Goal: Task Accomplishment & Management: Use online tool/utility

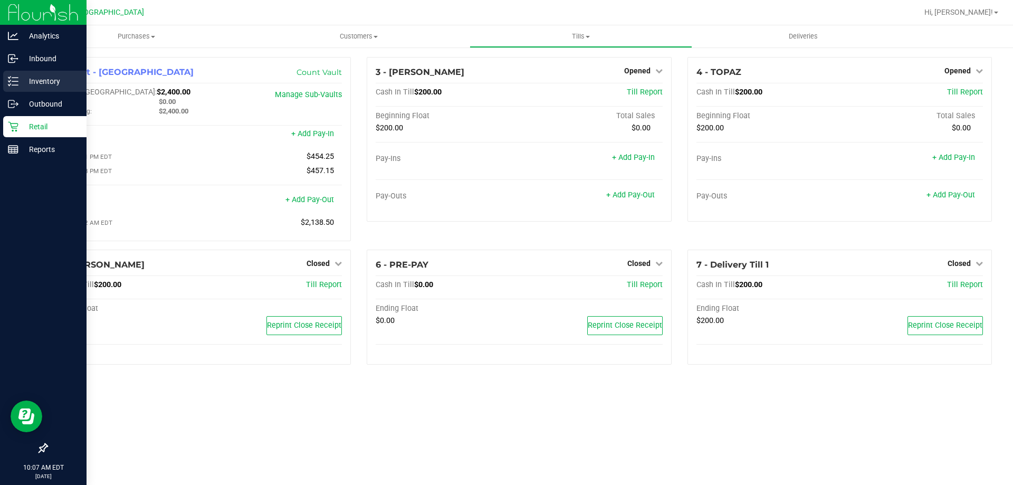
click at [30, 79] on p "Inventory" at bounding box center [49, 81] width 63 height 13
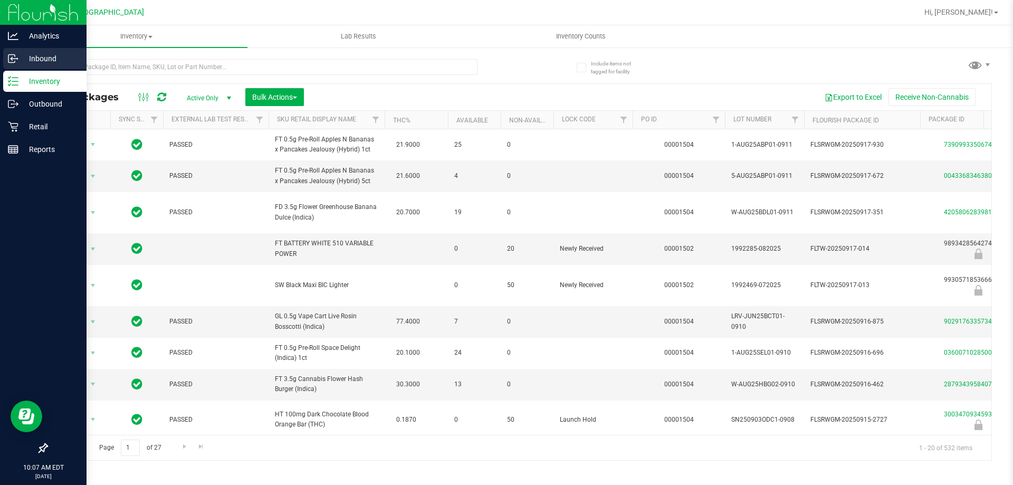
click at [16, 57] on icon at bounding box center [13, 58] width 11 height 11
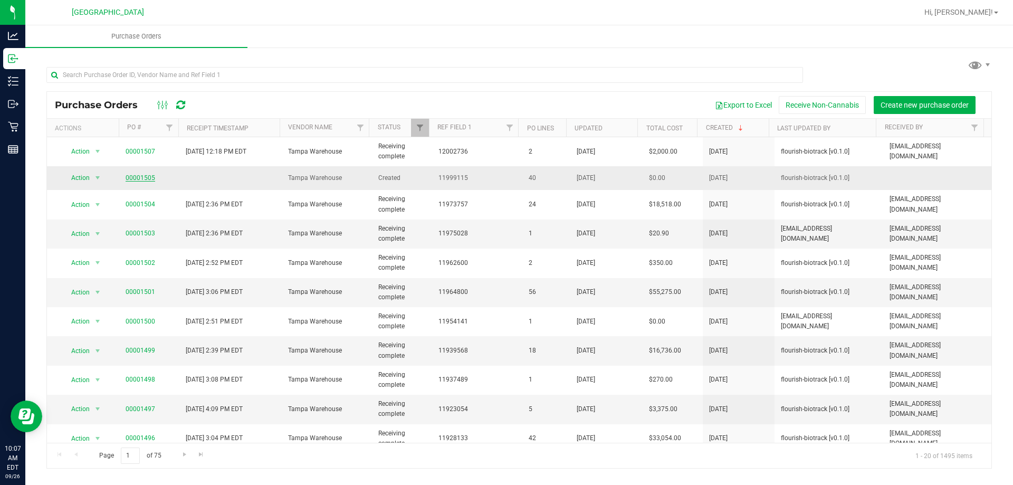
click at [148, 175] on link "00001505" at bounding box center [141, 177] width 30 height 7
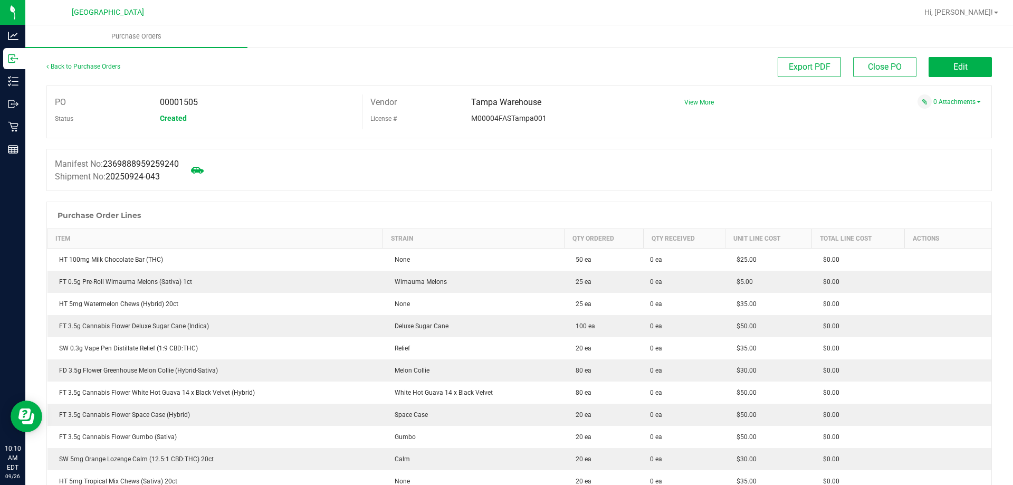
click at [354, 75] on div "Export PDF Close PO Edit" at bounding box center [637, 67] width 709 height 20
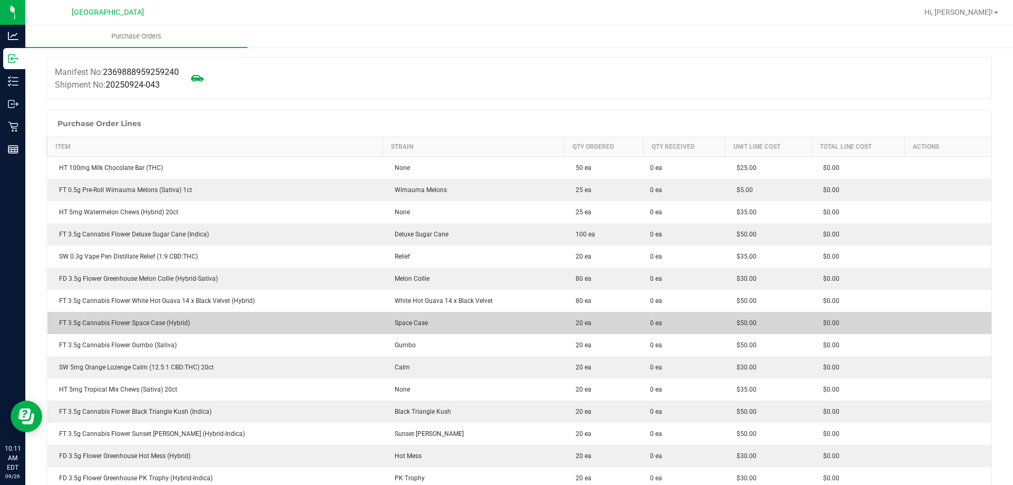
scroll to position [105, 0]
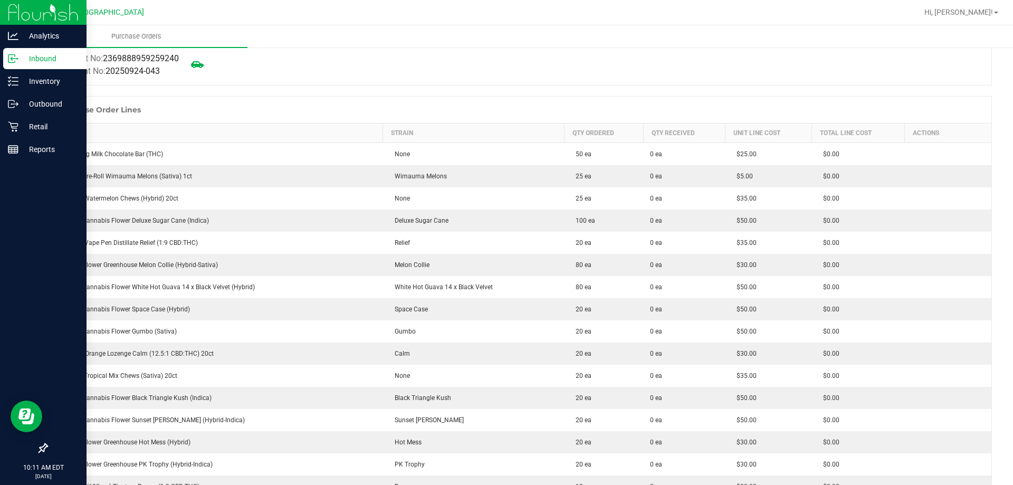
click at [17, 62] on icon at bounding box center [13, 58] width 11 height 11
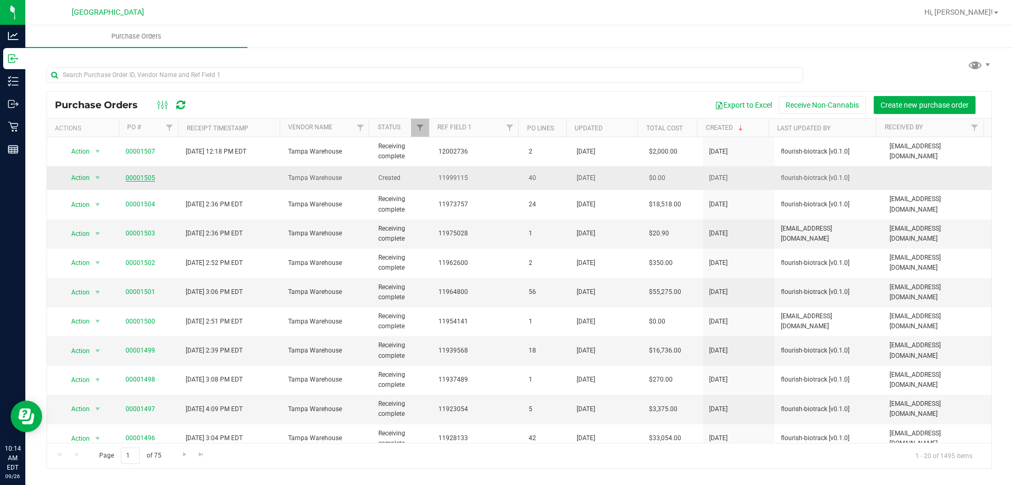
click at [149, 178] on link "00001505" at bounding box center [141, 177] width 30 height 7
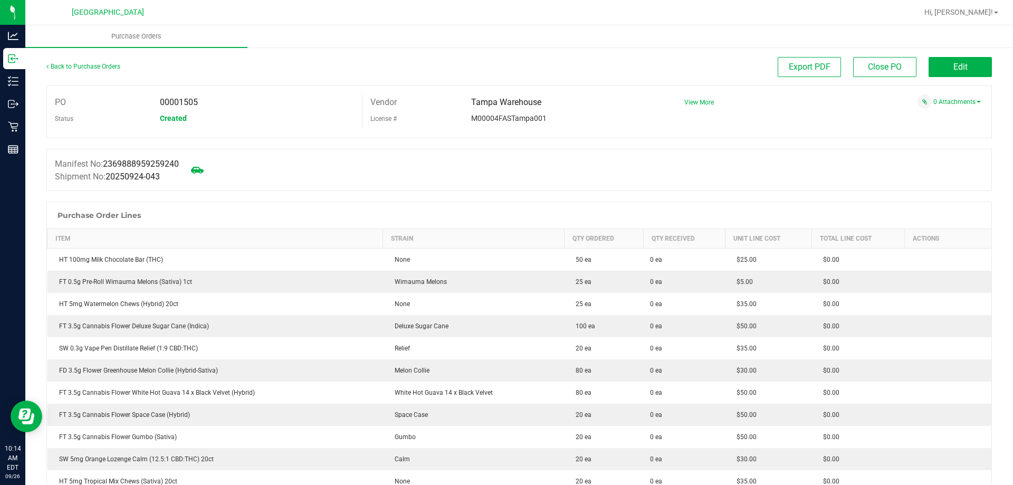
click at [434, 61] on div "Export PDF Close PO Edit" at bounding box center [637, 67] width 709 height 20
click at [928, 63] on button "Edit" at bounding box center [959, 67] width 63 height 20
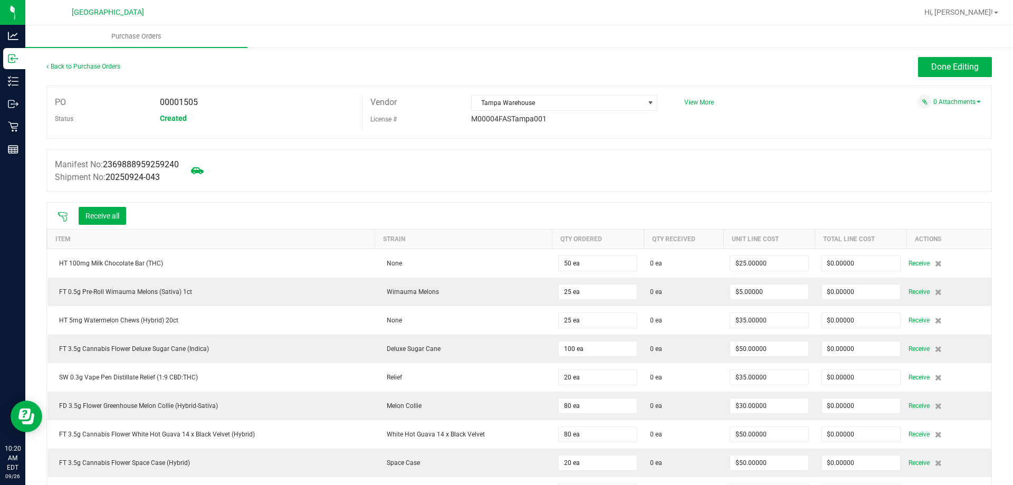
click at [59, 213] on icon at bounding box center [62, 216] width 9 height 9
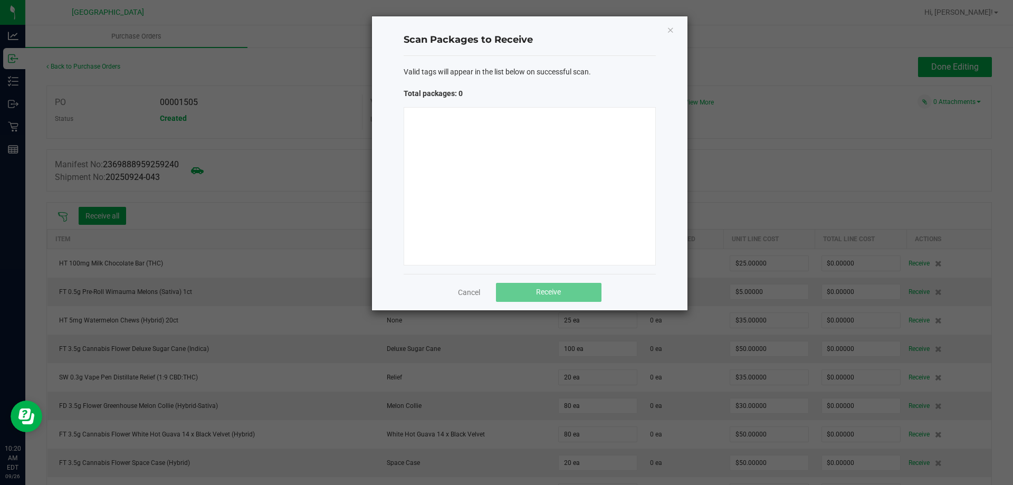
click at [59, 213] on ngb-modal-window "Scan Packages to Receive Valid tags will appear in the list below on successful…" at bounding box center [510, 242] width 1021 height 485
click at [470, 172] on div at bounding box center [529, 186] width 252 height 158
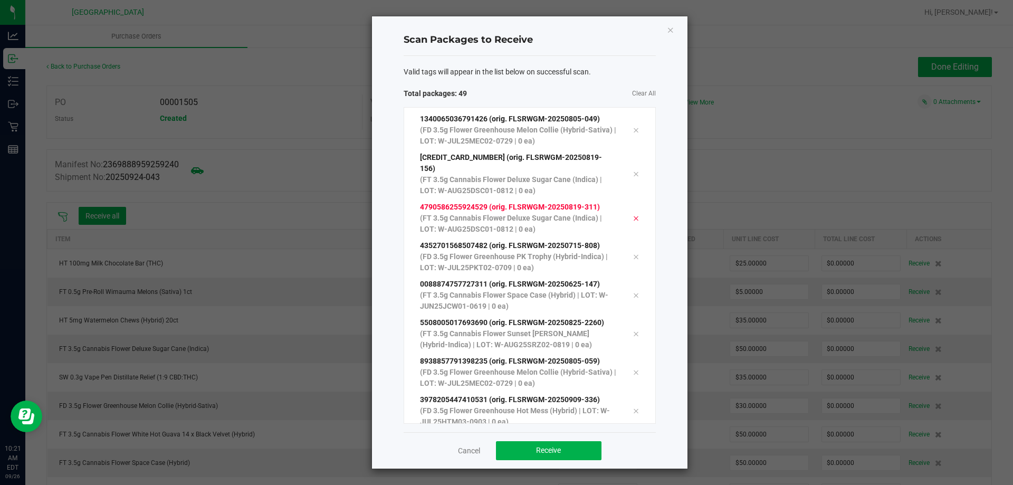
scroll to position [1609, 0]
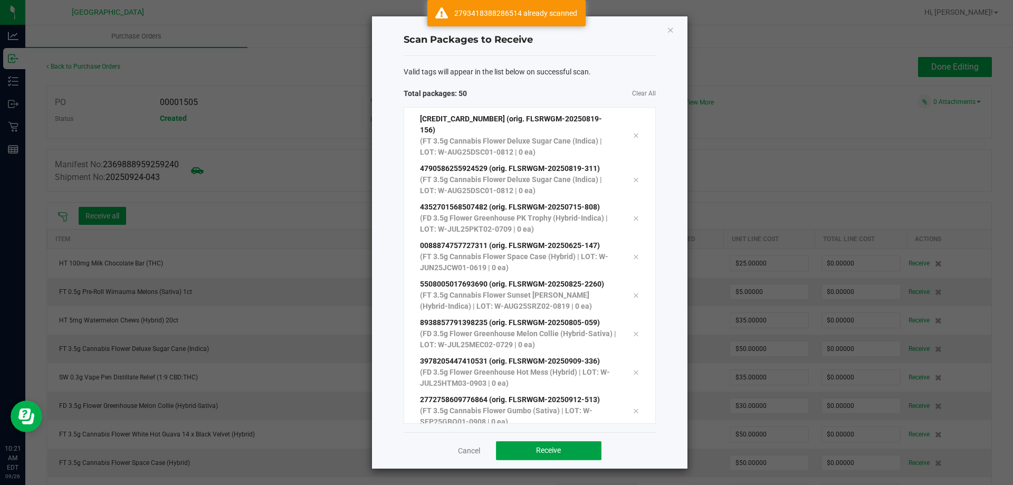
click at [527, 446] on button "Receive" at bounding box center [548, 450] width 105 height 19
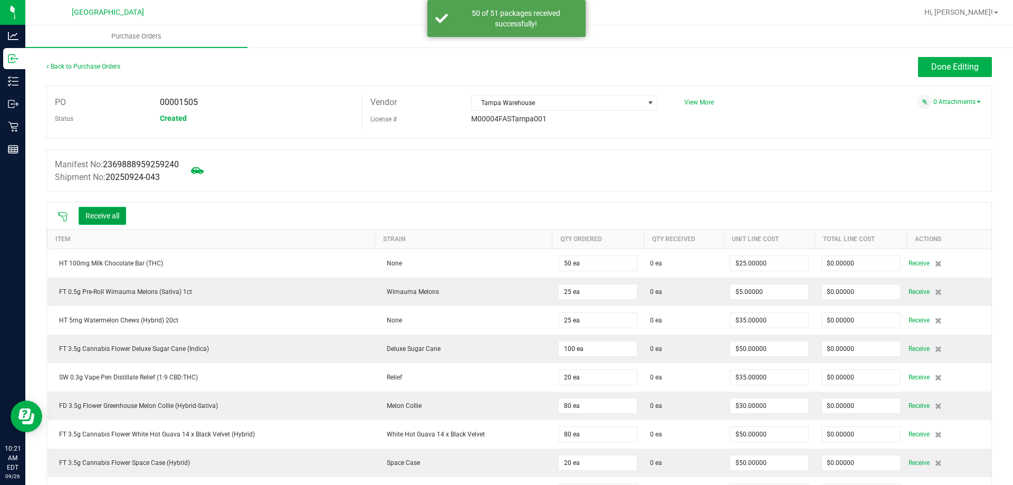
click at [114, 215] on button "Receive all" at bounding box center [102, 216] width 47 height 18
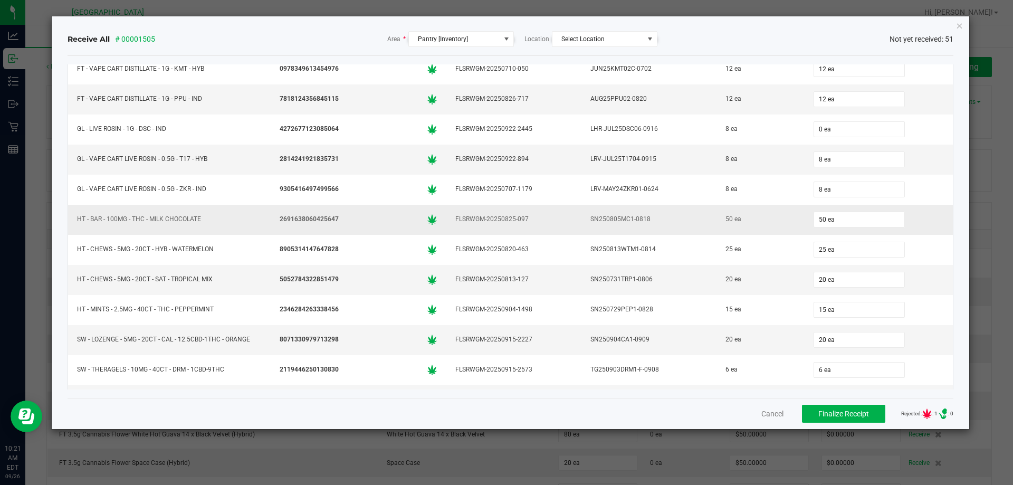
scroll to position [1074, 0]
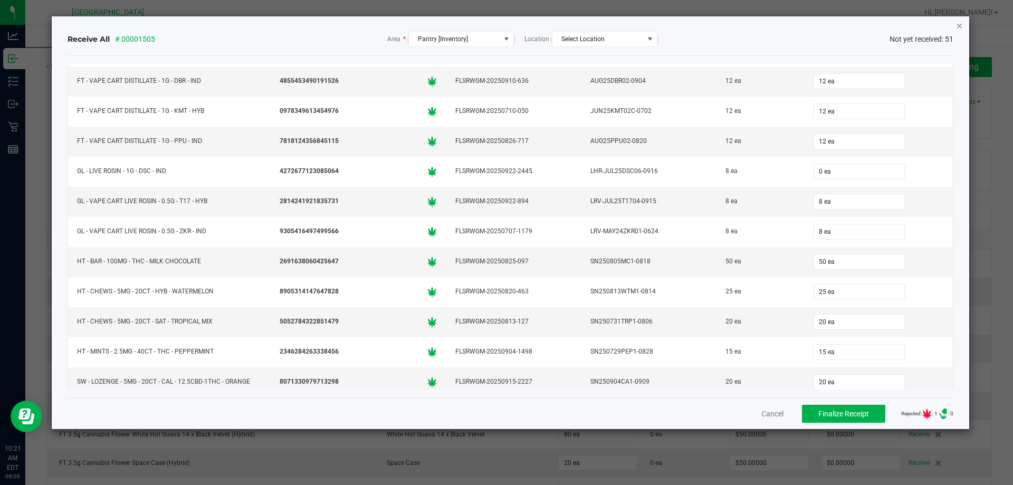
click at [956, 25] on icon "Close" at bounding box center [959, 25] width 7 height 13
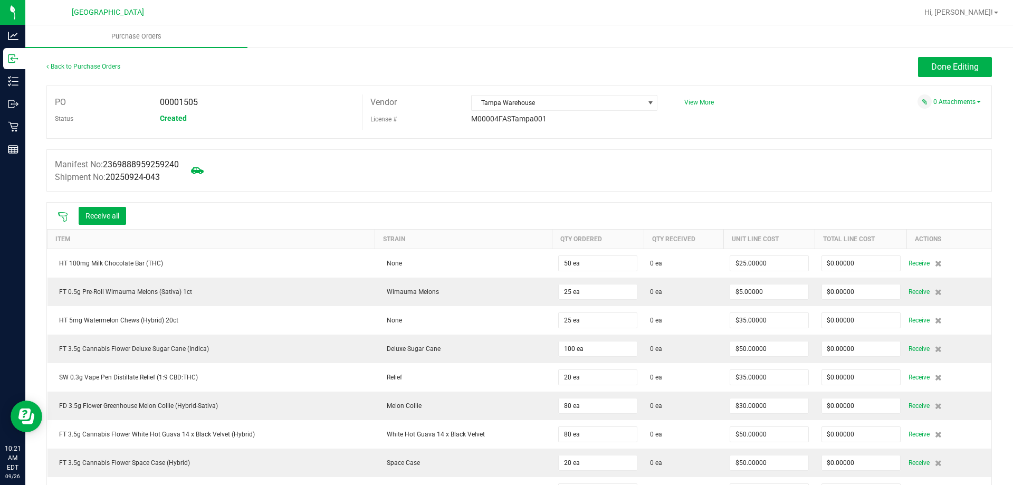
click at [64, 214] on icon at bounding box center [62, 217] width 11 height 11
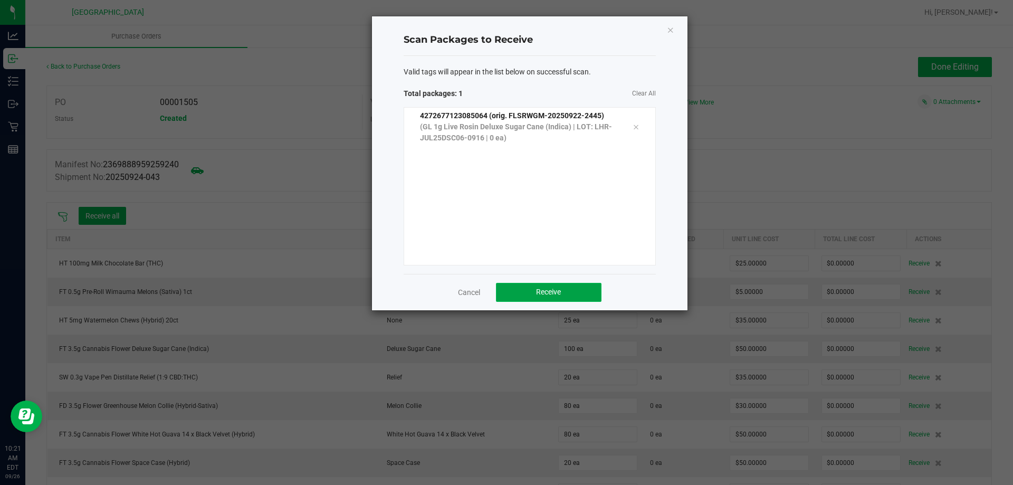
click at [547, 291] on span "Receive" at bounding box center [548, 291] width 25 height 8
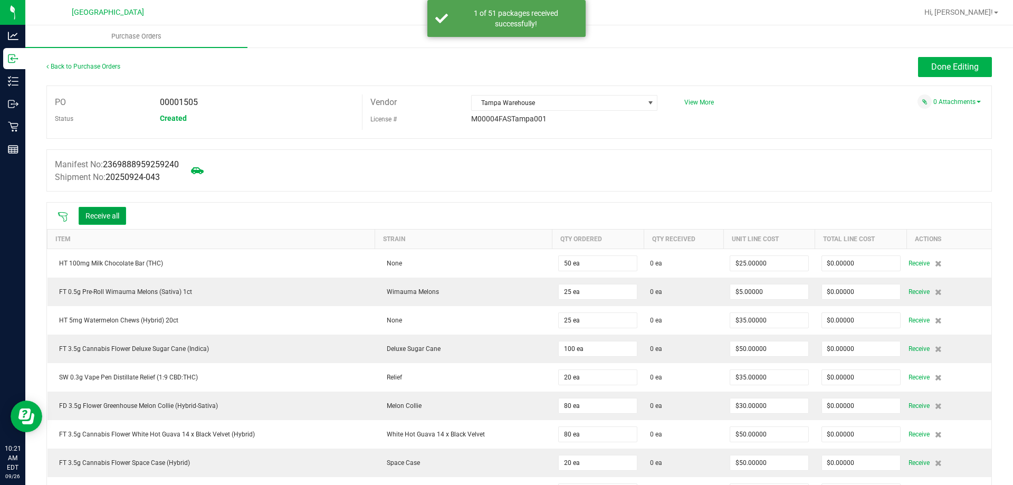
click at [101, 215] on button "Receive all" at bounding box center [102, 216] width 47 height 18
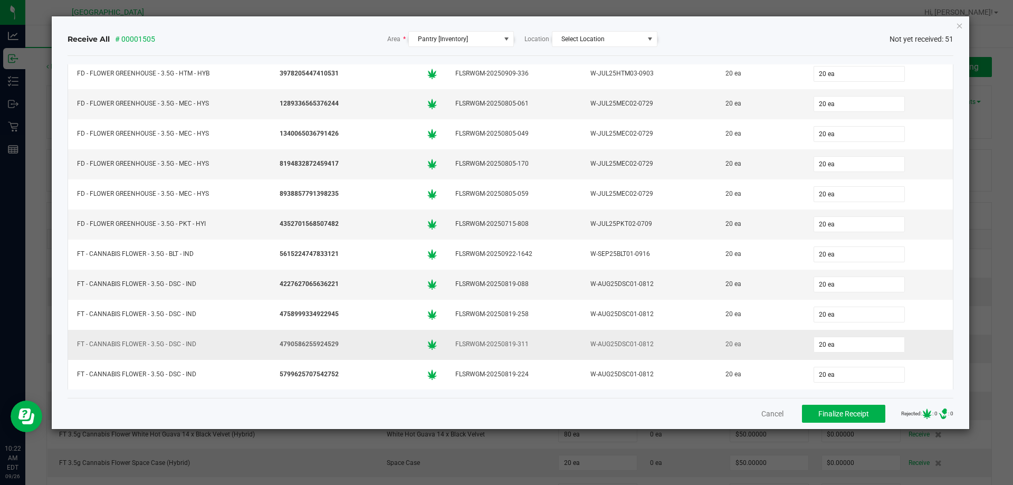
scroll to position [19, 0]
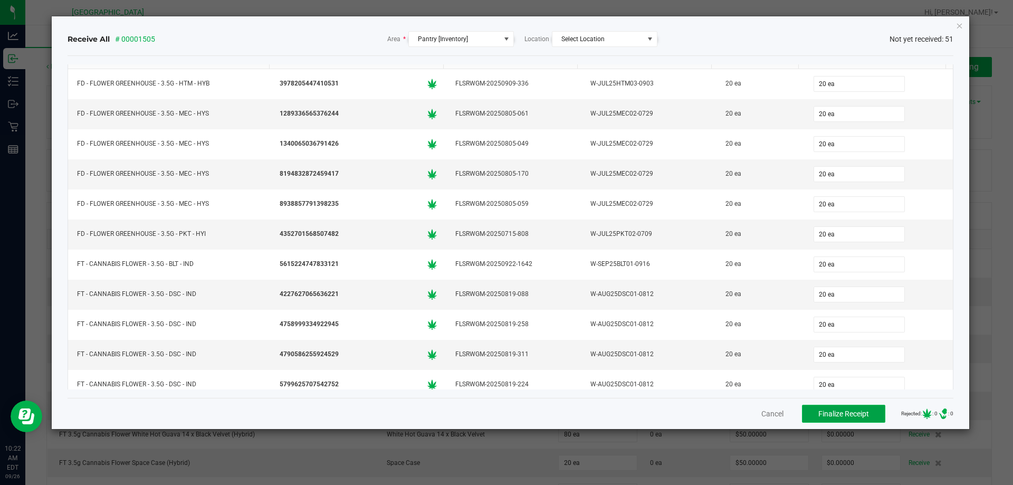
click at [818, 413] on span "Finalize Receipt" at bounding box center [843, 413] width 51 height 8
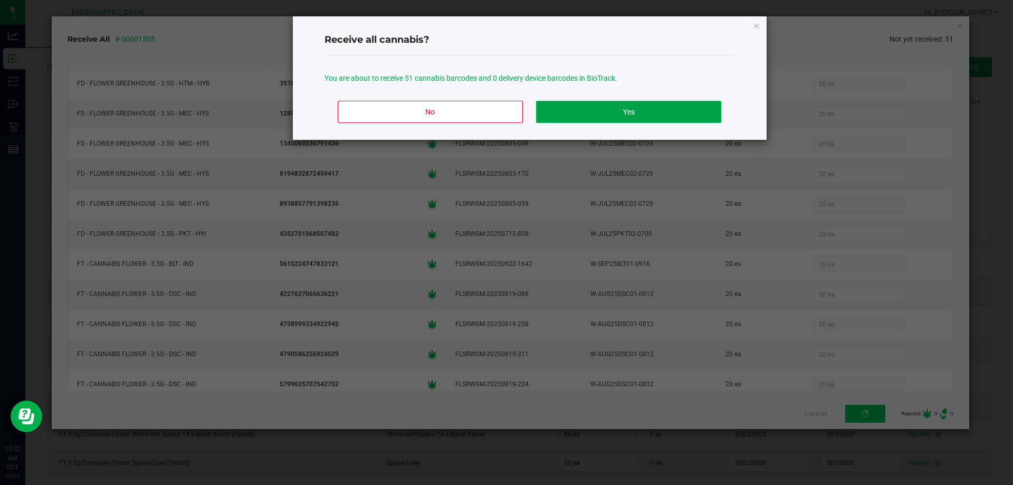
click at [578, 110] on button "Yes" at bounding box center [628, 112] width 185 height 22
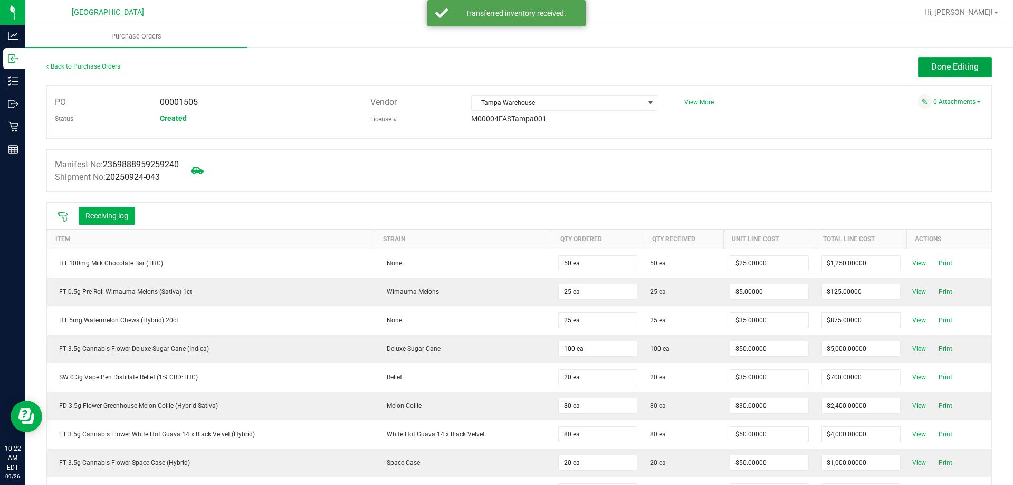
click at [939, 65] on span "Done Editing" at bounding box center [954, 67] width 47 height 10
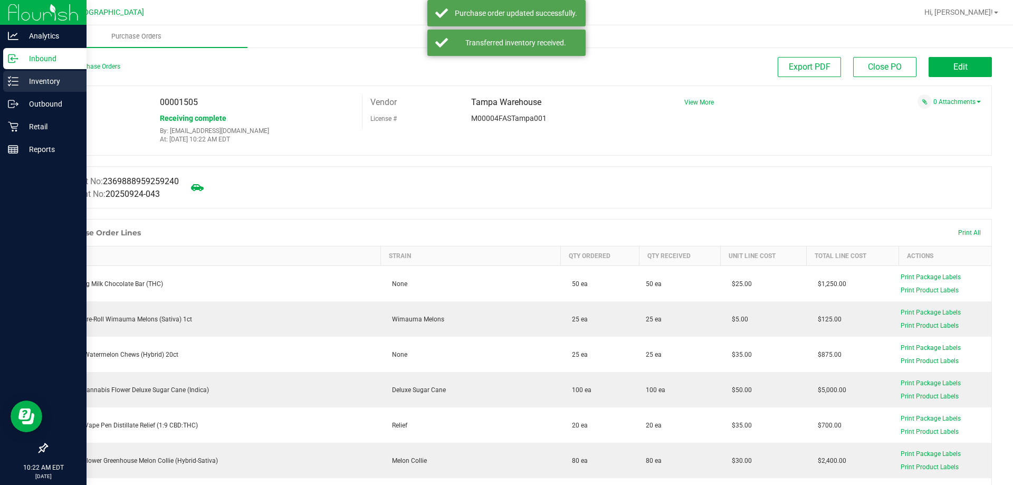
click at [26, 77] on p "Inventory" at bounding box center [49, 81] width 63 height 13
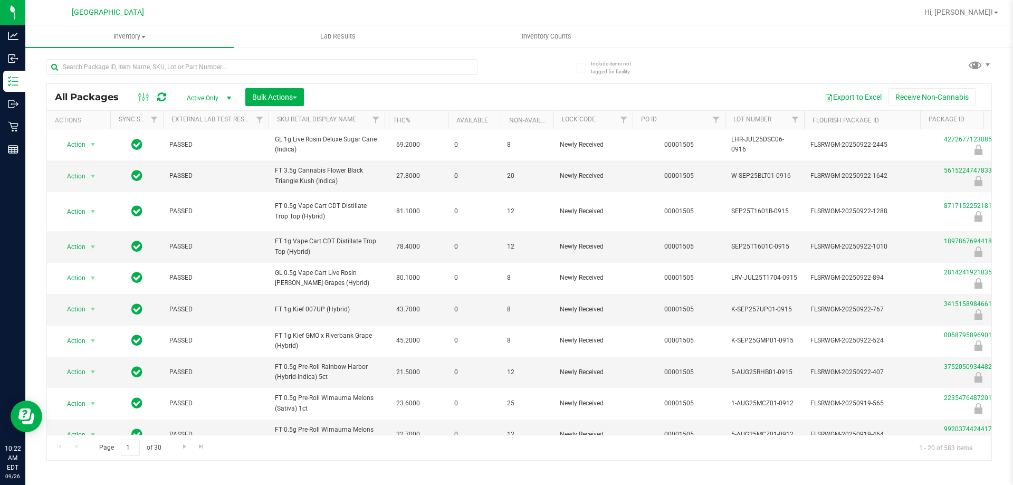
click at [504, 64] on div at bounding box center [282, 67] width 473 height 34
click at [498, 65] on div at bounding box center [282, 67] width 473 height 34
click at [242, 67] on input "text" at bounding box center [261, 67] width 431 height 16
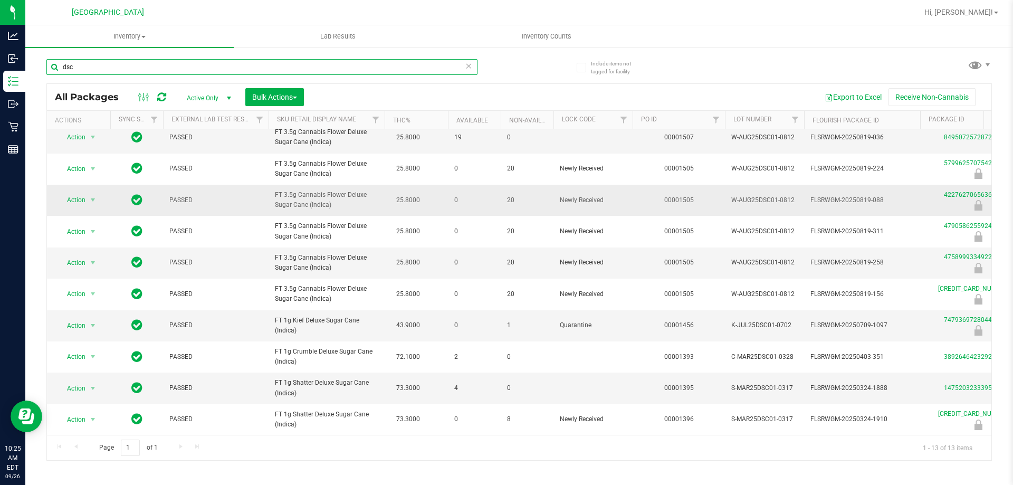
scroll to position [109, 0]
type input "d"
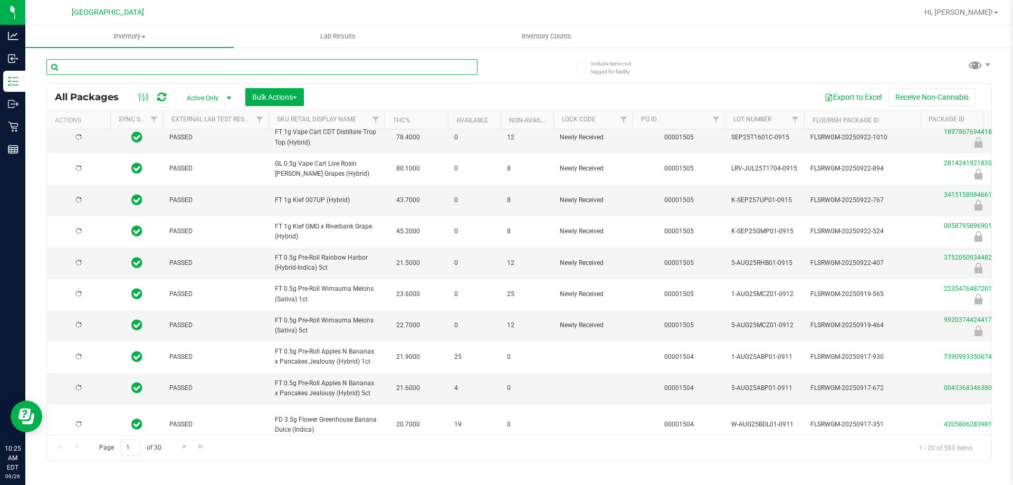
type input "[DATE]"
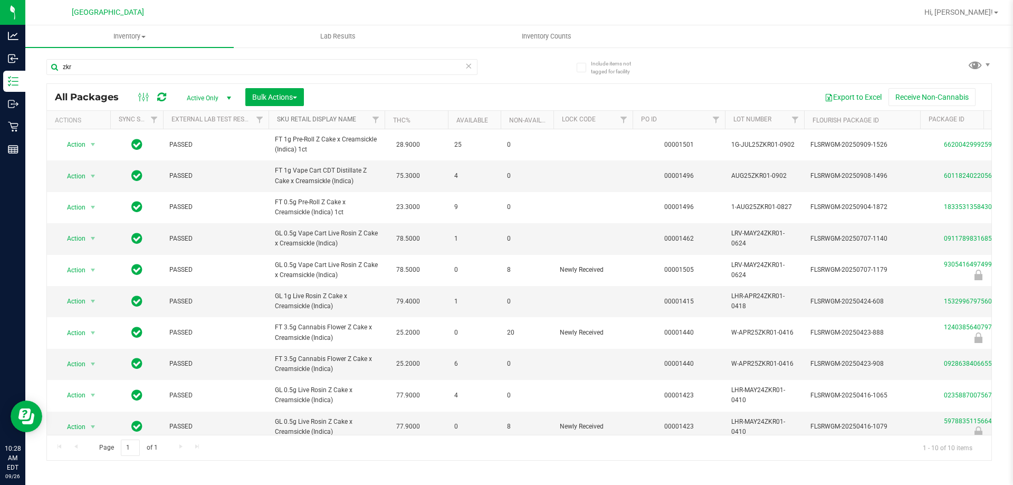
click at [332, 122] on link "Sku Retail Display Name" at bounding box center [316, 119] width 79 height 7
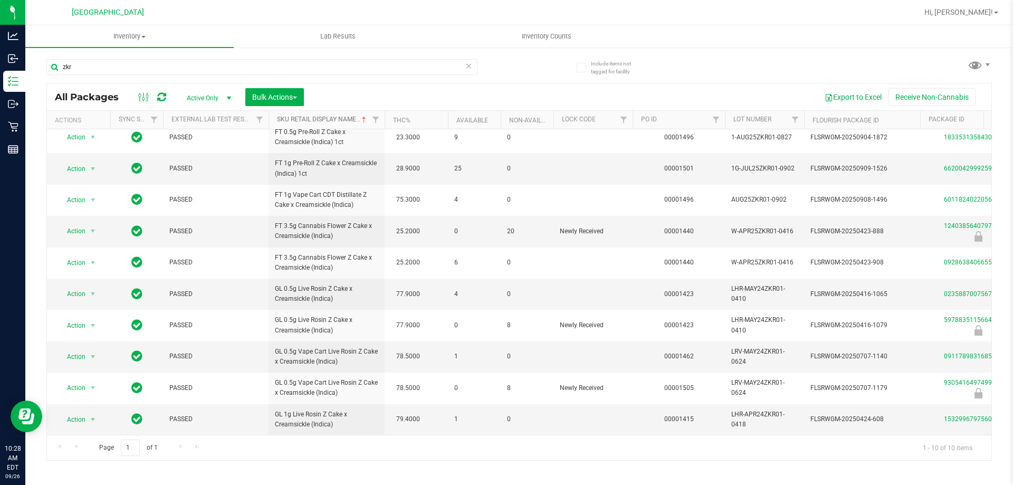
scroll to position [15, 0]
click at [176, 445] on div "Page 1 of 1 1 - 10 of 10 items" at bounding box center [519, 447] width 944 height 25
click at [123, 61] on input "zkr" at bounding box center [261, 67] width 431 height 16
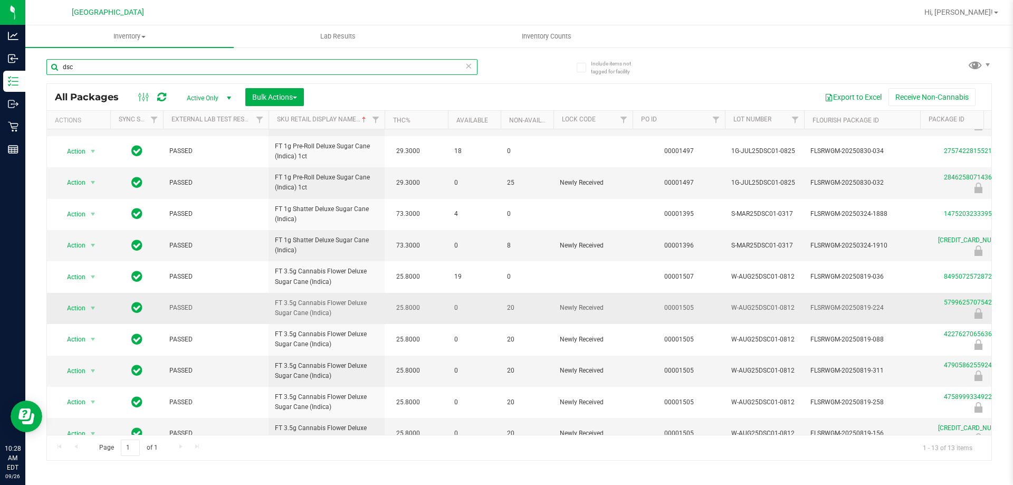
scroll to position [109, 0]
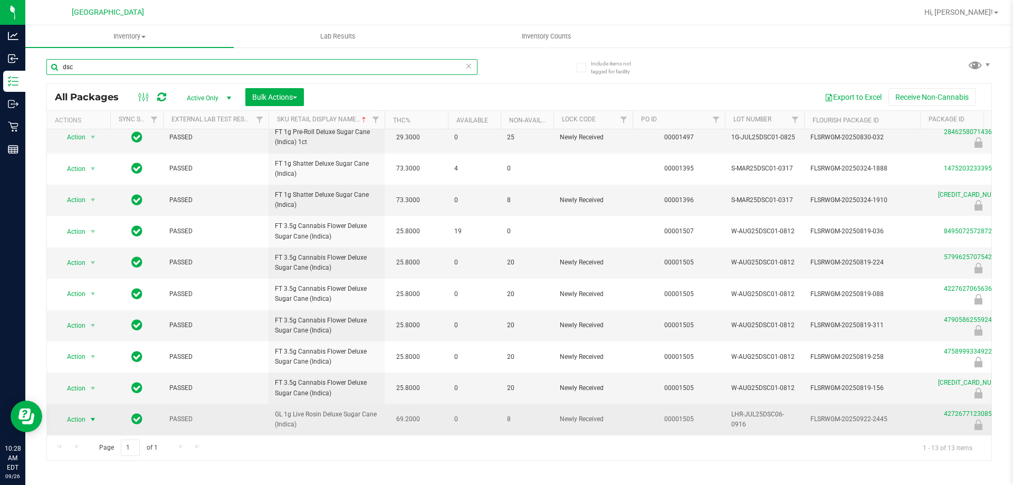
type input "dsc"
click at [70, 412] on span "Action" at bounding box center [71, 419] width 28 height 15
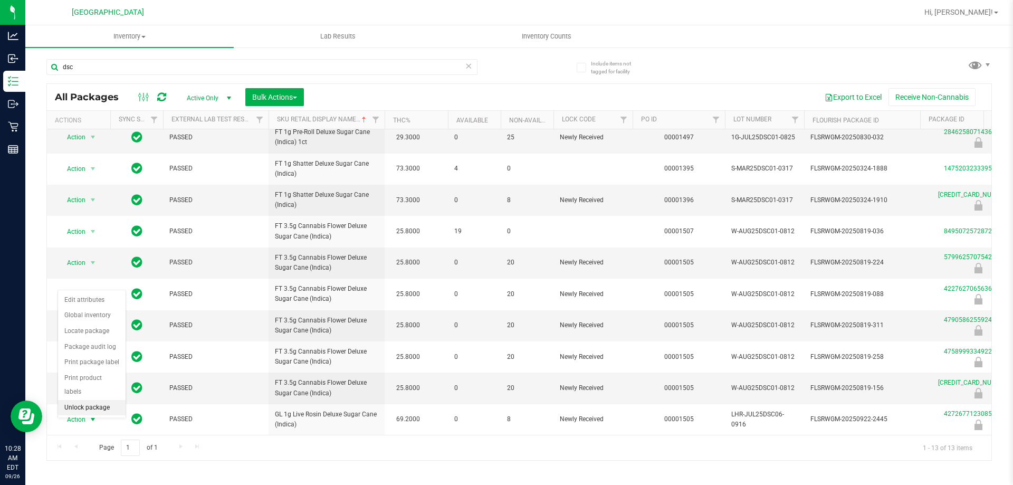
click at [98, 400] on li "Unlock package" at bounding box center [92, 408] width 68 height 16
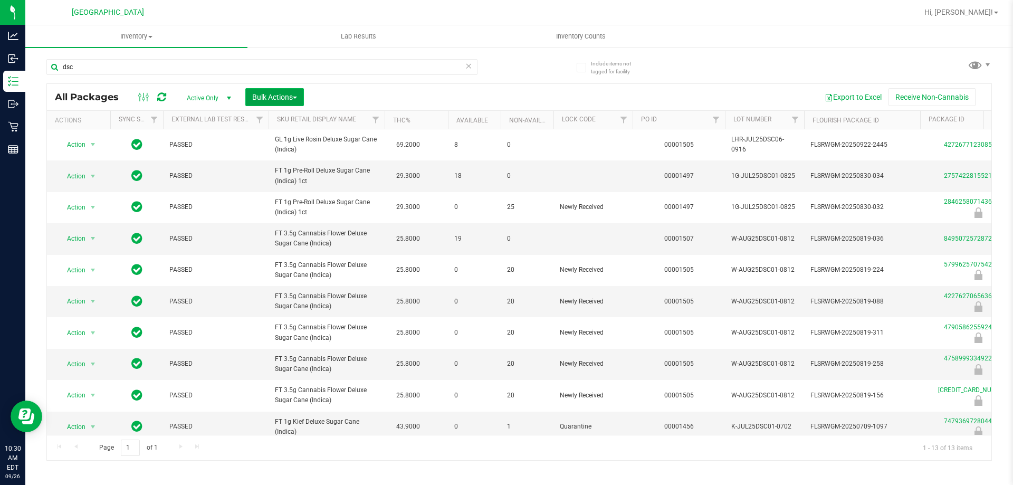
click at [295, 103] on button "Bulk Actions" at bounding box center [274, 97] width 59 height 18
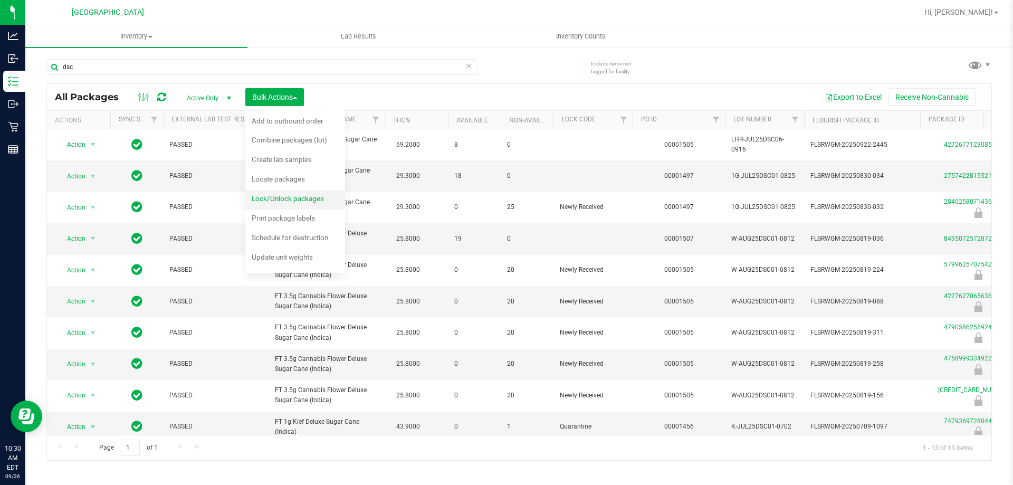
click at [297, 198] on span "Lock/Unlock packages" at bounding box center [288, 198] width 72 height 8
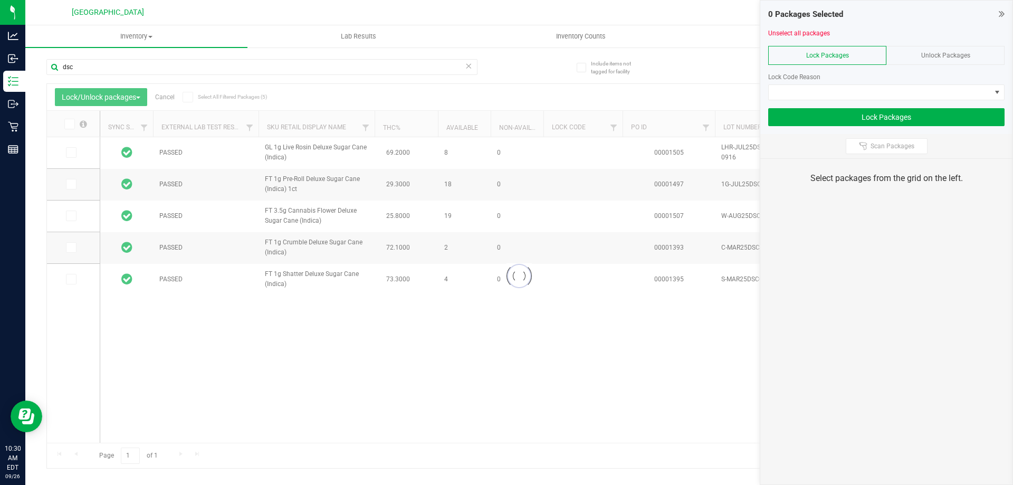
click at [922, 55] on span "Unlock Packages" at bounding box center [945, 55] width 49 height 7
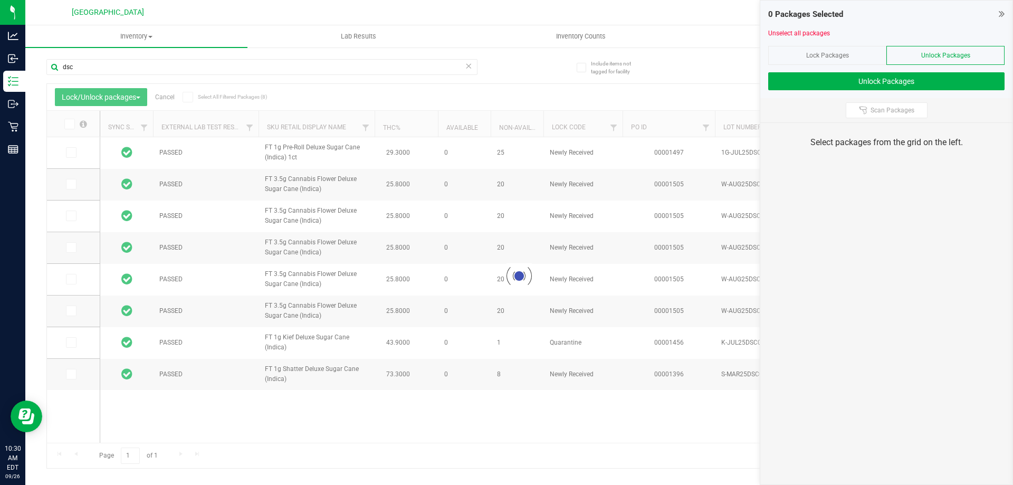
click at [465, 68] on icon at bounding box center [468, 65] width 7 height 13
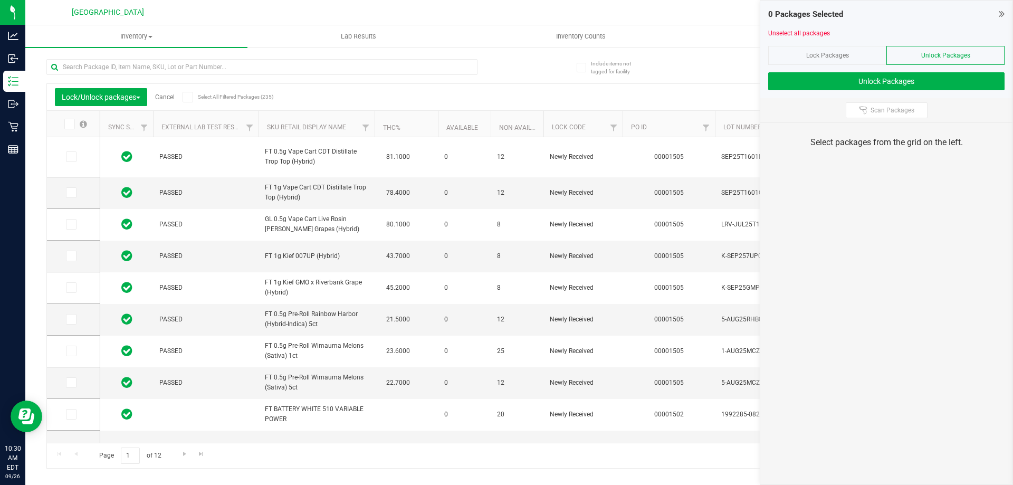
type input "[DATE]"
click at [867, 113] on icon at bounding box center [863, 110] width 8 height 8
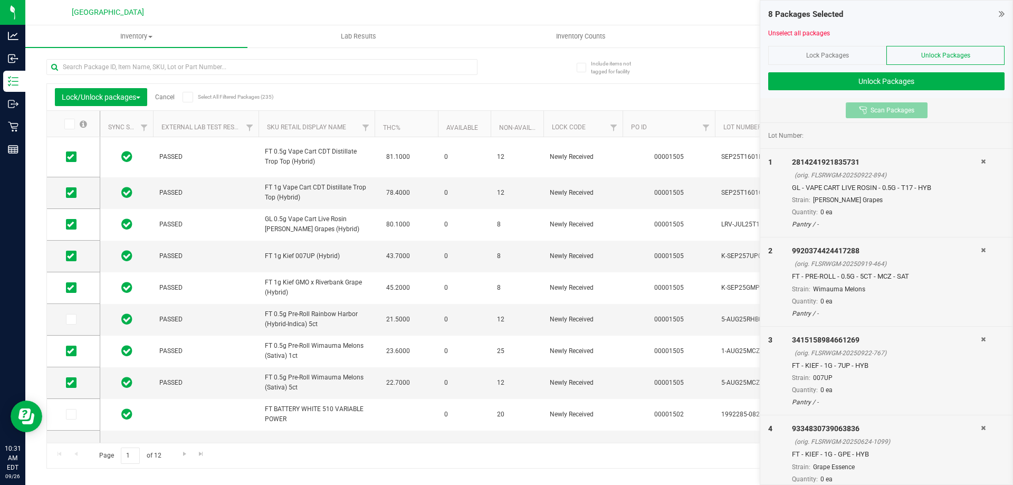
type input "[DATE]"
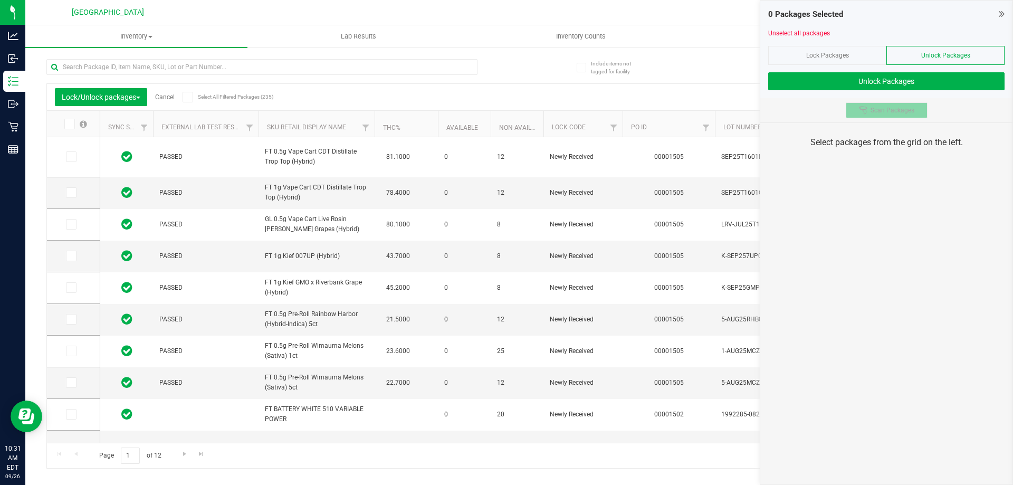
click at [869, 108] on div at bounding box center [865, 110] width 12 height 8
click at [870, 193] on div "0 Packages Selected Unselect all packages Lock Packages Unlock Packages Unlock …" at bounding box center [886, 242] width 253 height 485
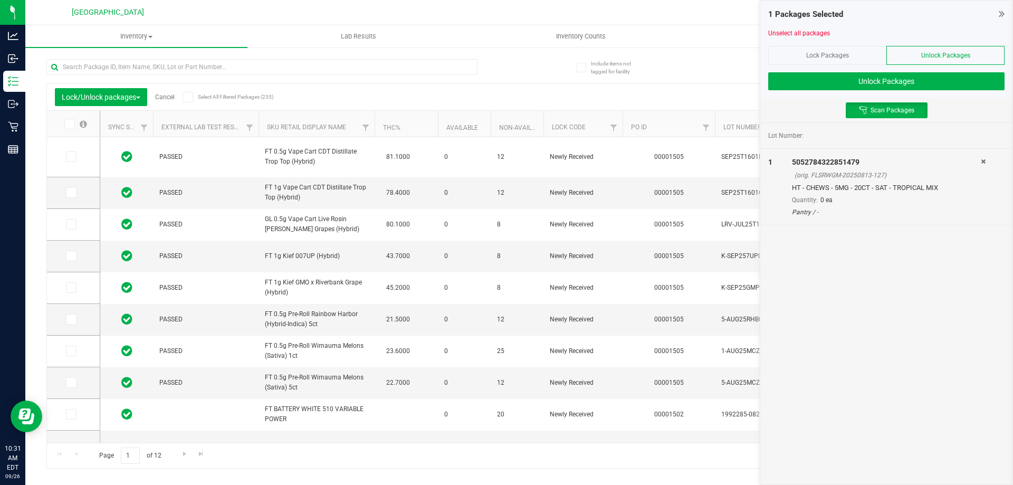
click at [999, 12] on icon at bounding box center [1001, 13] width 6 height 11
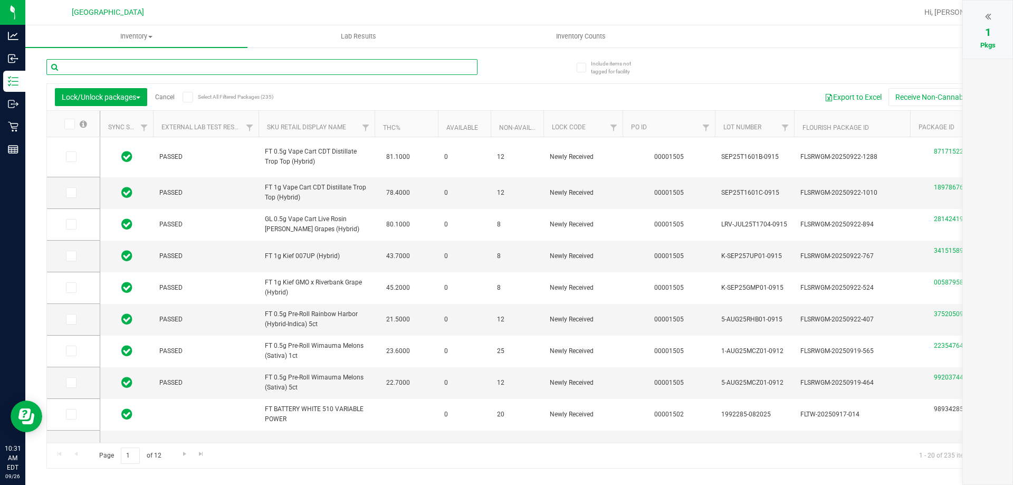
click at [414, 70] on input "text" at bounding box center [261, 67] width 431 height 16
click at [141, 103] on button "Lock/Unlock packages" at bounding box center [101, 97] width 92 height 18
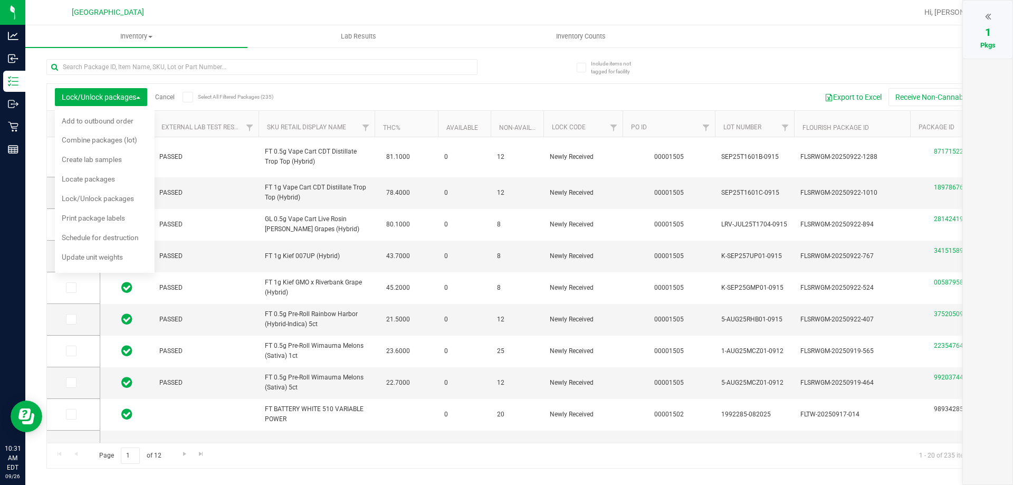
click at [166, 99] on link "Cancel" at bounding box center [165, 96] width 20 height 7
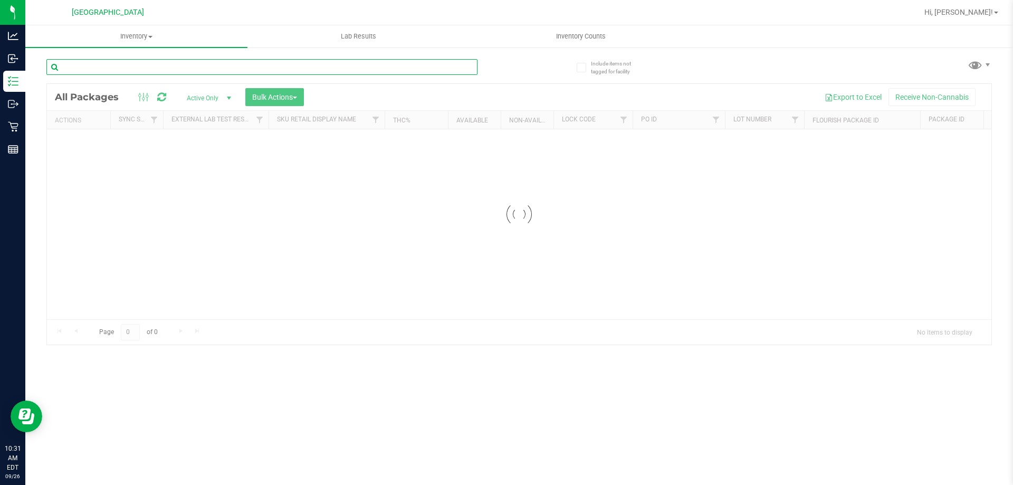
click at [198, 67] on input "text" at bounding box center [261, 67] width 431 height 16
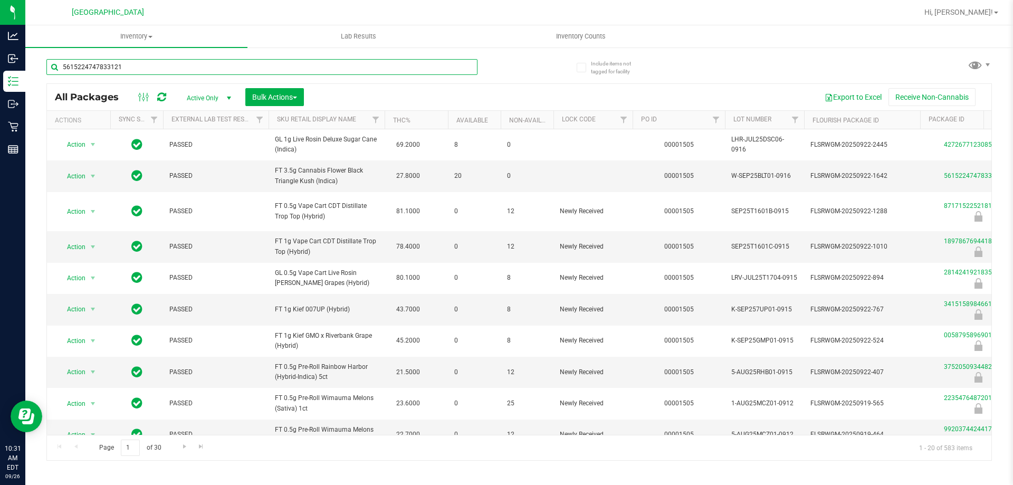
type input "5615224747833121"
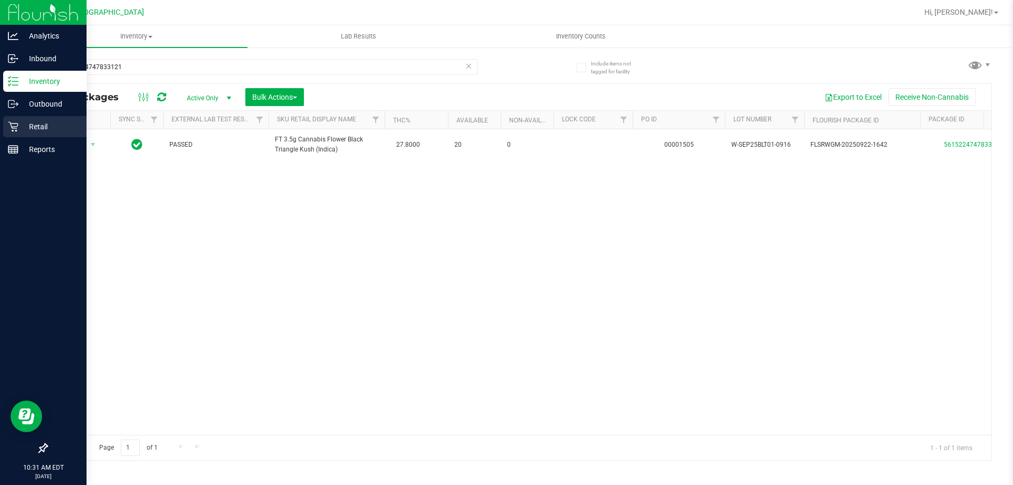
click at [7, 123] on div "Retail" at bounding box center [44, 126] width 83 height 21
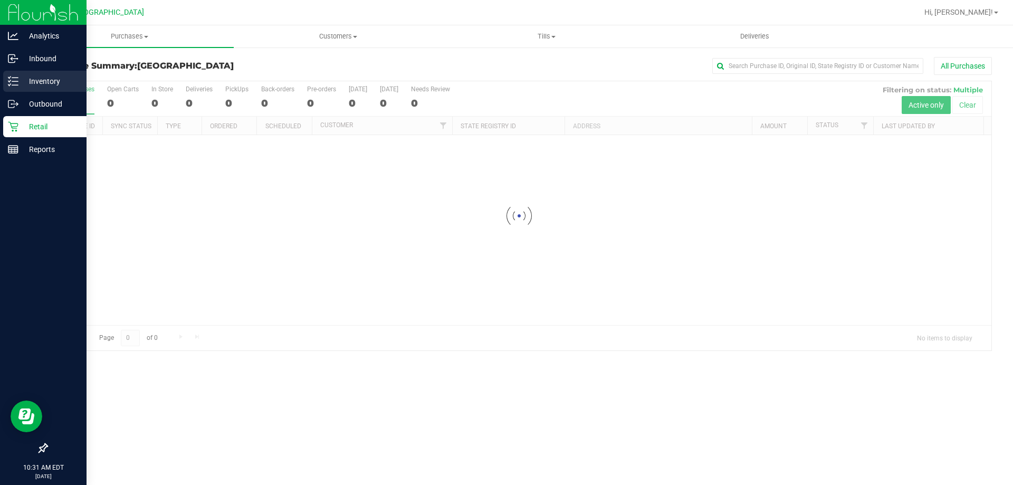
click at [46, 72] on div "Inventory" at bounding box center [44, 81] width 83 height 21
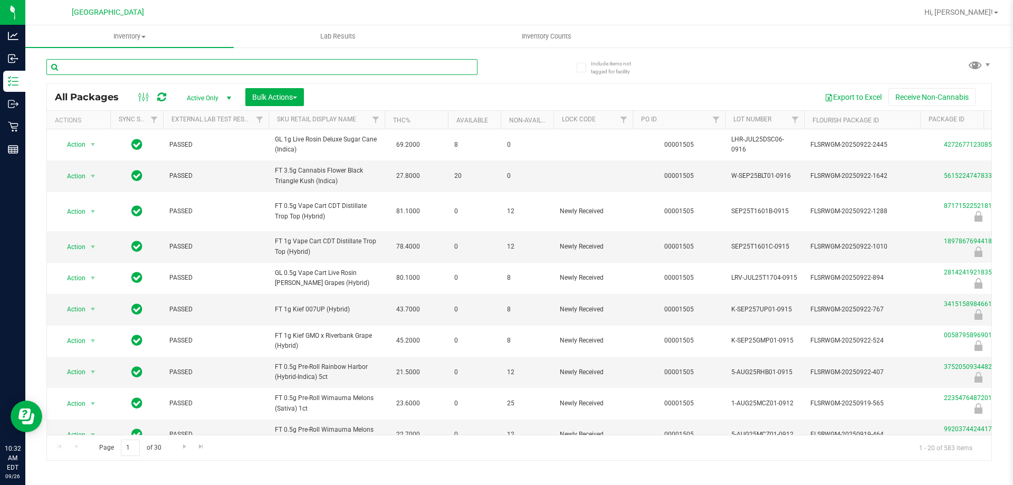
click at [248, 72] on input "text" at bounding box center [261, 67] width 431 height 16
click at [302, 111] on th "Sku Retail Display Name" at bounding box center [326, 120] width 116 height 18
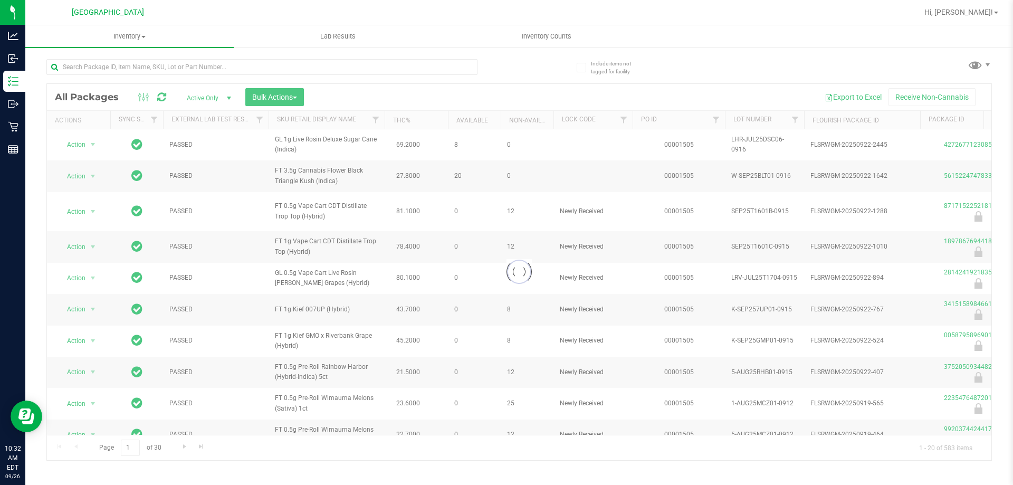
click at [301, 99] on div at bounding box center [519, 272] width 944 height 376
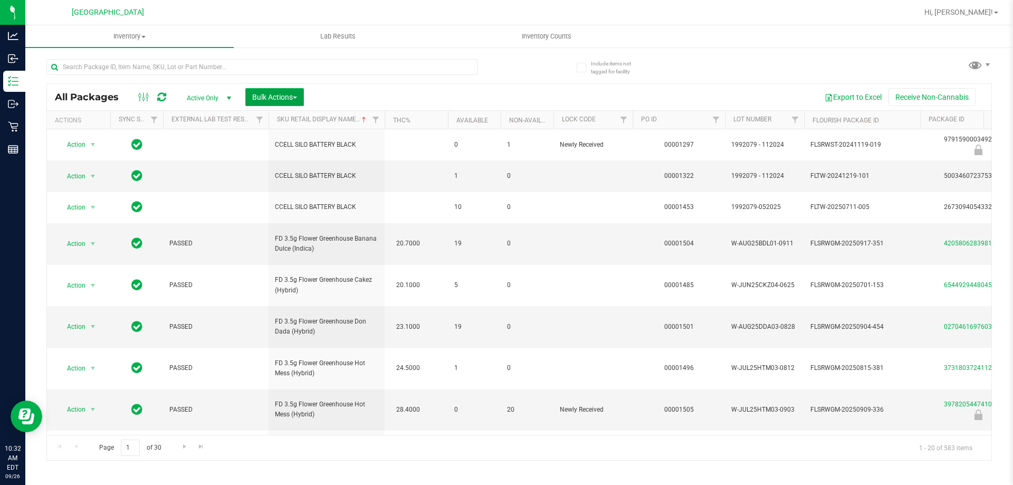
click at [287, 95] on span "Bulk Actions" at bounding box center [274, 97] width 45 height 8
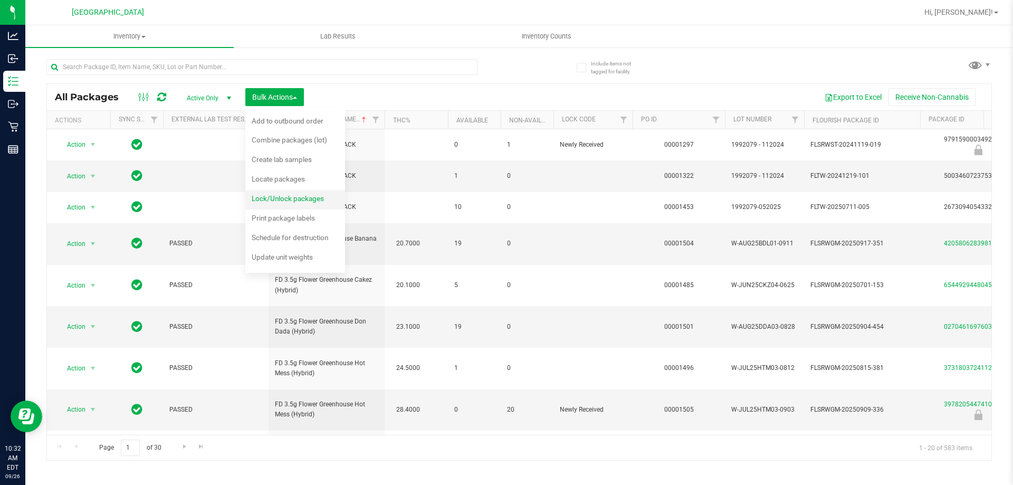
click at [283, 194] on span "Lock/Unlock packages" at bounding box center [288, 198] width 72 height 8
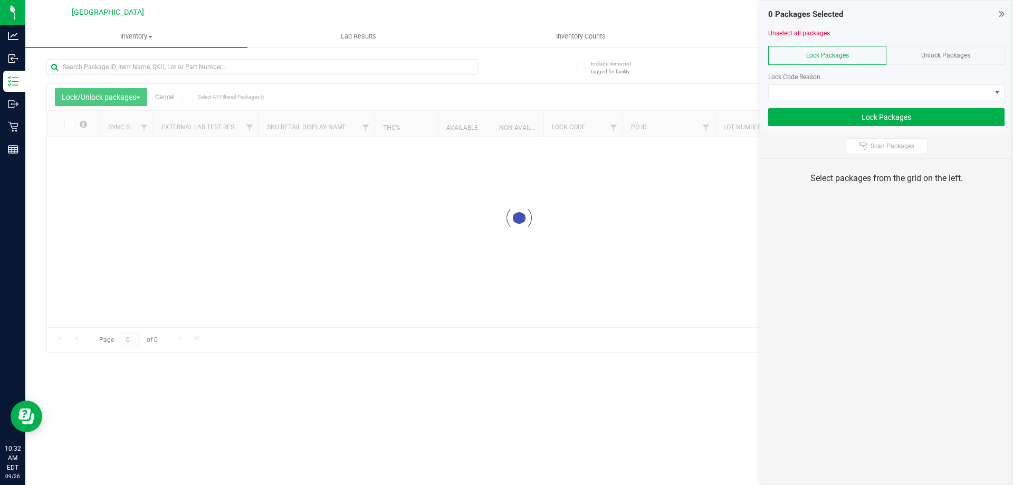
click at [920, 53] on div "Unlock Packages" at bounding box center [945, 55] width 118 height 19
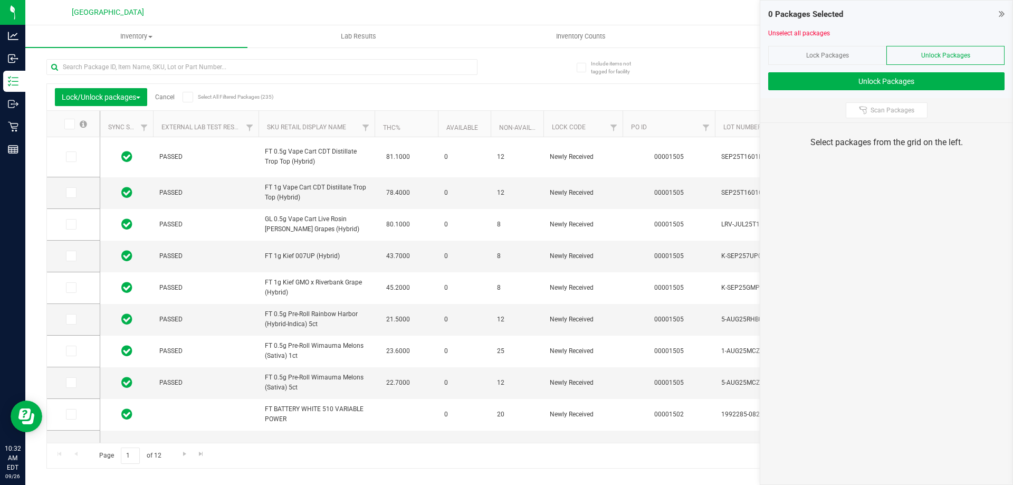
type input "[DATE]"
click at [897, 111] on span "Scan Packages" at bounding box center [892, 110] width 44 height 8
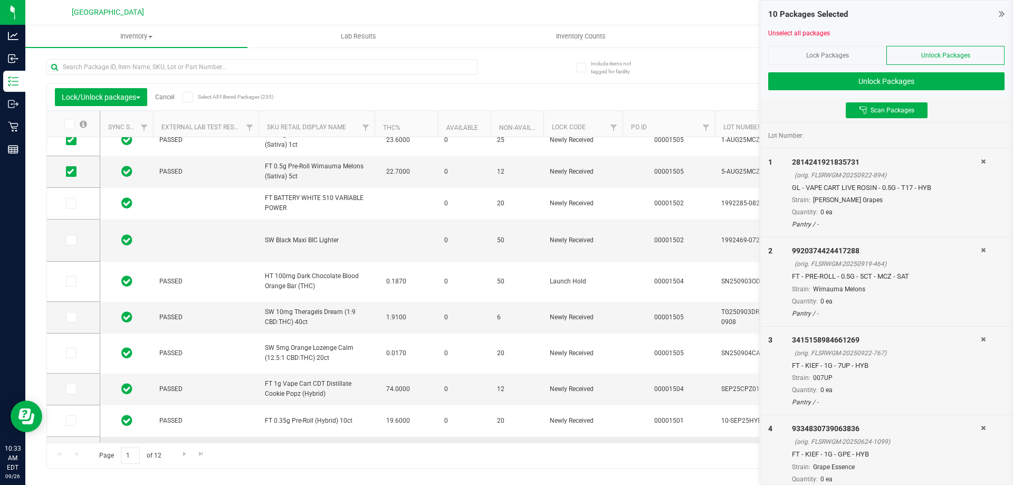
scroll to position [363, 0]
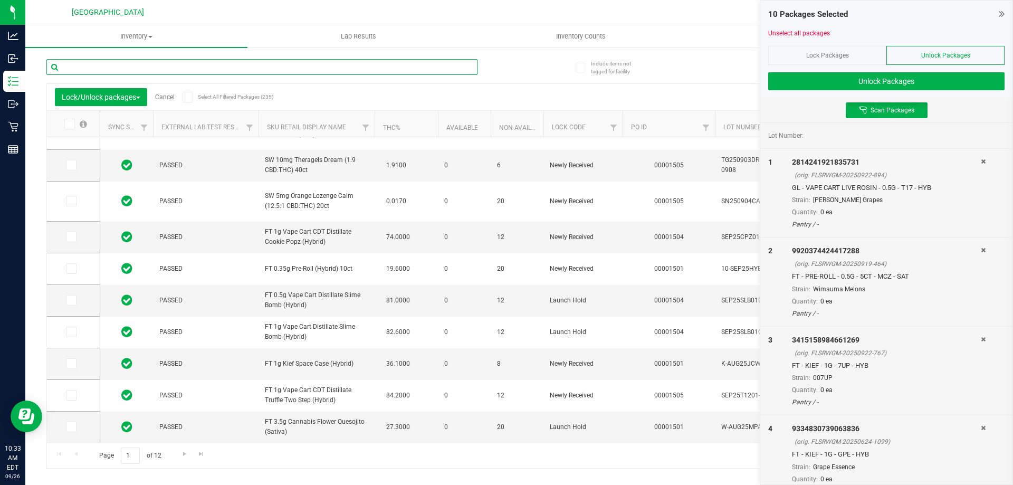
click at [270, 73] on input "text" at bounding box center [261, 67] width 431 height 16
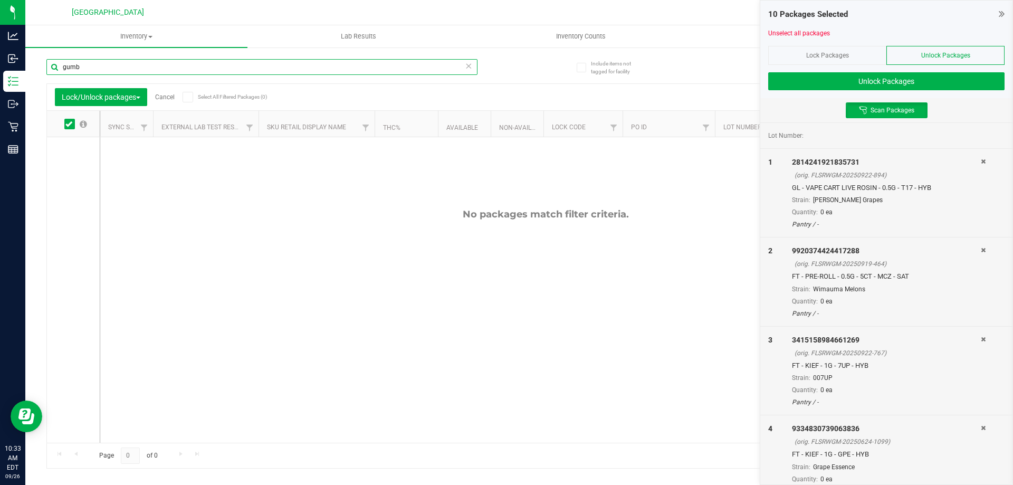
type input "gumb"
click at [1001, 15] on icon at bounding box center [1001, 13] width 6 height 11
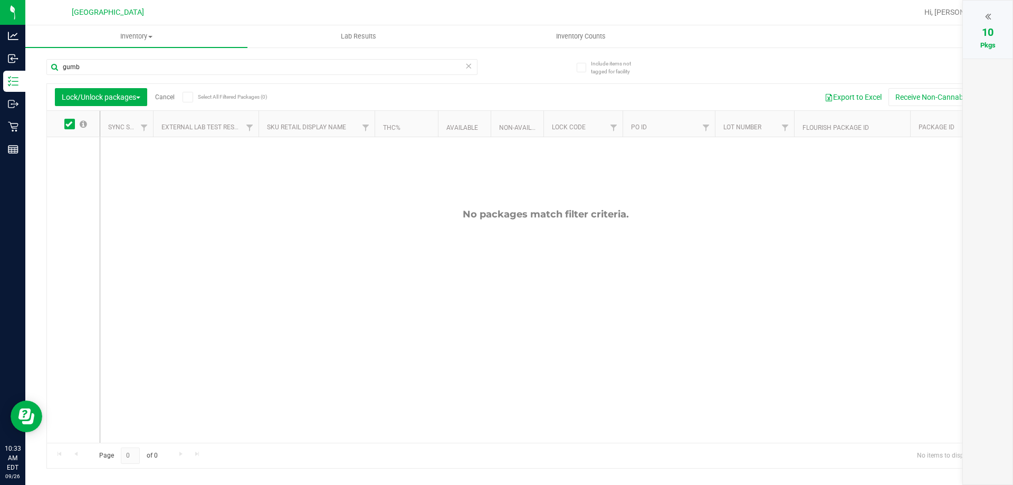
click at [996, 15] on div at bounding box center [987, 16] width 28 height 16
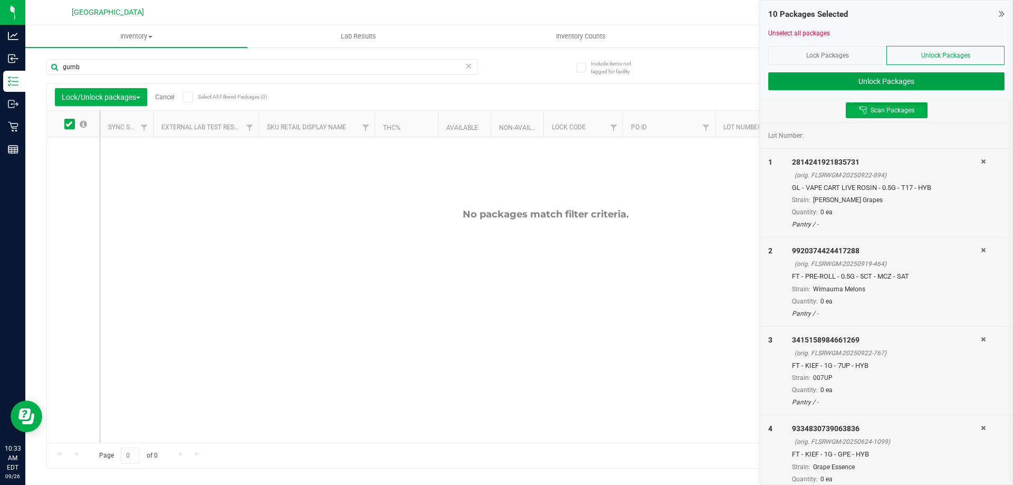
click at [904, 79] on button "Unlock Packages" at bounding box center [886, 81] width 236 height 18
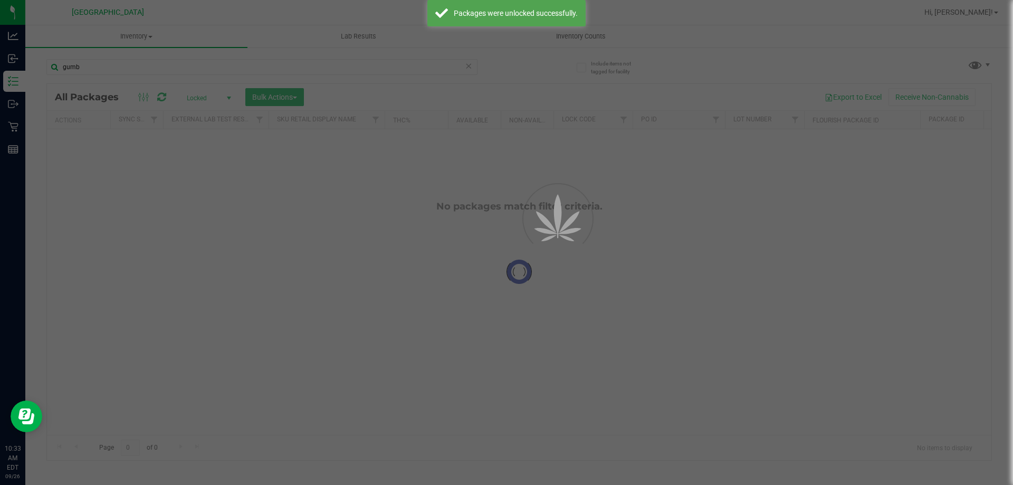
click at [466, 64] on div at bounding box center [506, 242] width 1013 height 485
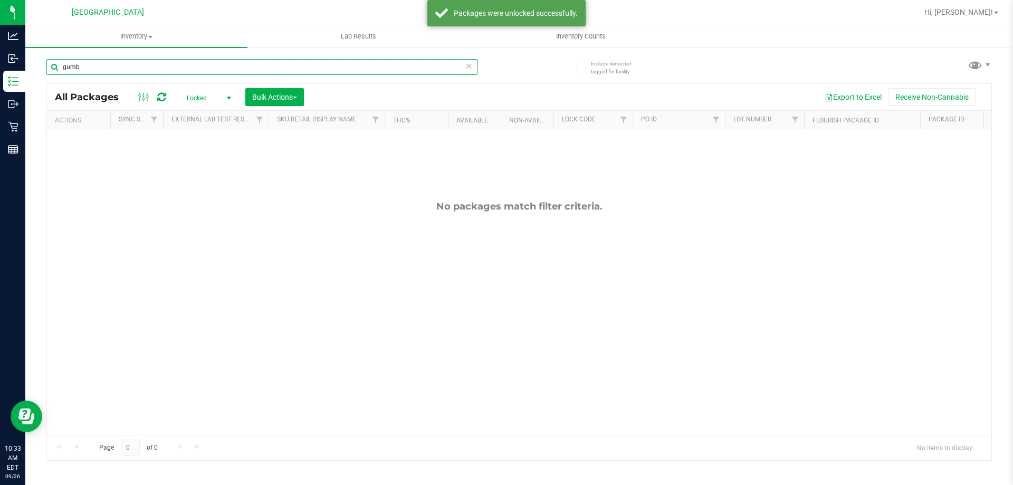
click at [375, 72] on input "gumb" at bounding box center [261, 67] width 431 height 16
click at [220, 102] on span "Locked" at bounding box center [207, 98] width 58 height 15
click at [212, 112] on li "Active Only" at bounding box center [206, 115] width 57 height 16
click at [215, 68] on input "gumb" at bounding box center [261, 67] width 431 height 16
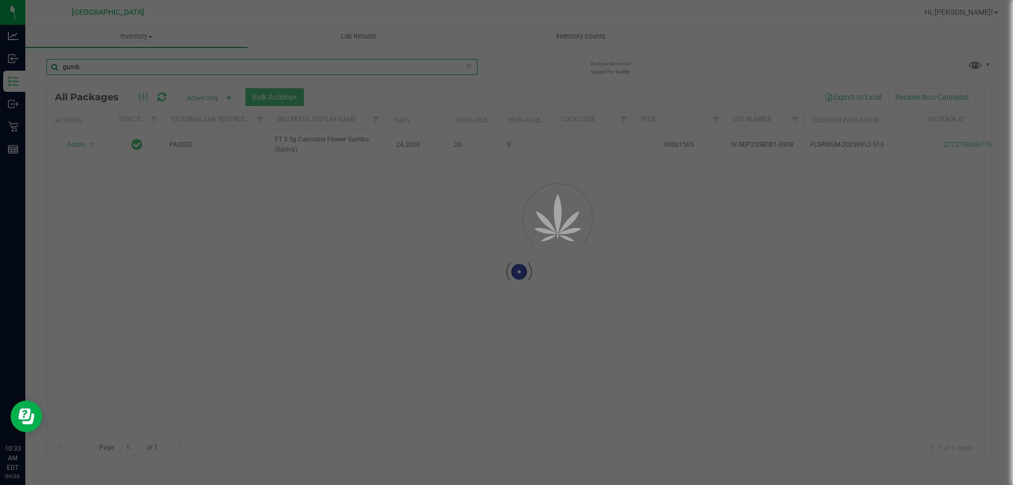
click at [215, 68] on input "gumb" at bounding box center [261, 67] width 431 height 16
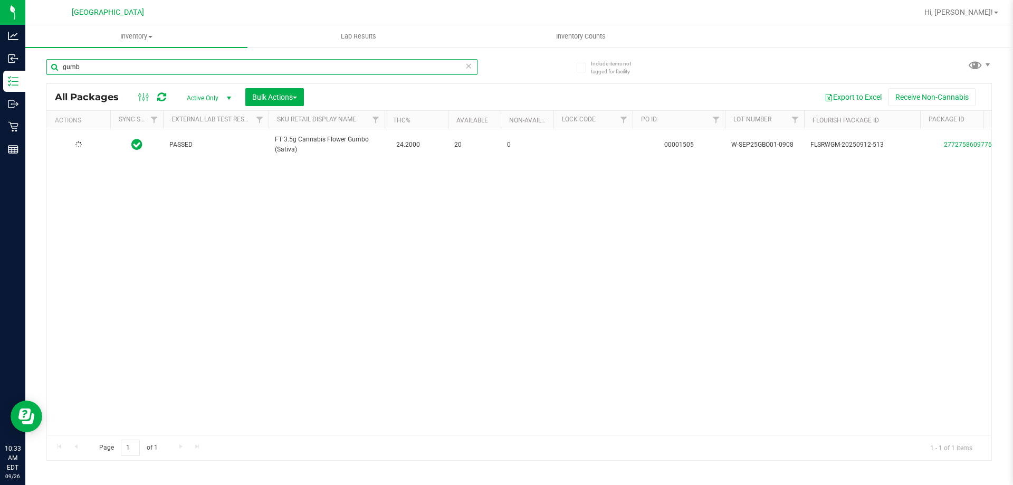
click at [215, 68] on input "gumb" at bounding box center [261, 67] width 431 height 16
type input "blt"
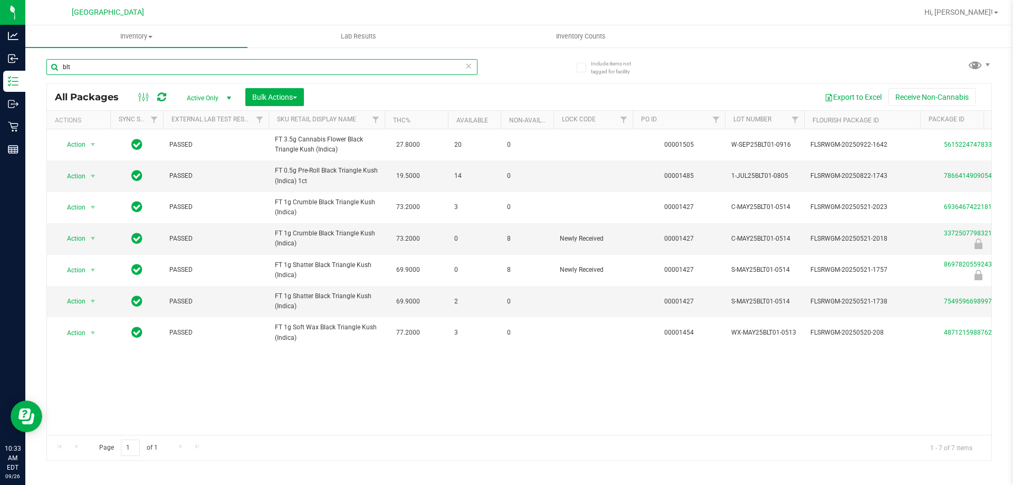
click at [215, 67] on input "blt" at bounding box center [261, 67] width 431 height 16
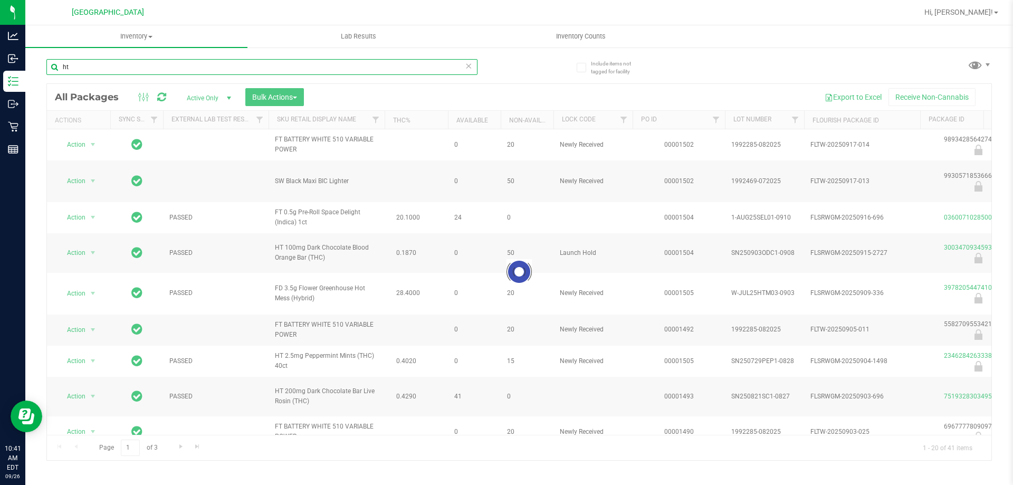
type input "ht"
click at [339, 118] on link "Sku Retail Display Name" at bounding box center [316, 119] width 79 height 7
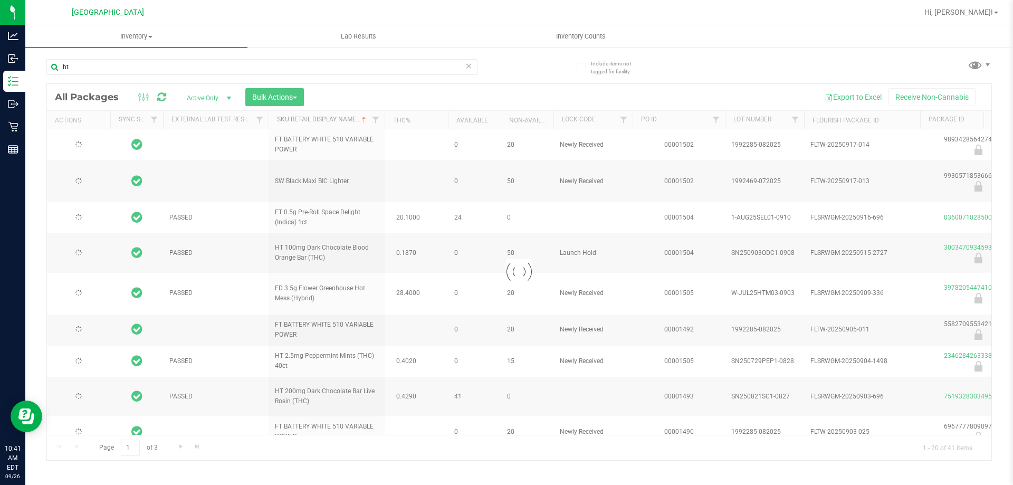
type input "[DATE]"
type input "2026-01-27"
type input "2026-03-03"
type input "2026-03-01"
type input "2026-02-15"
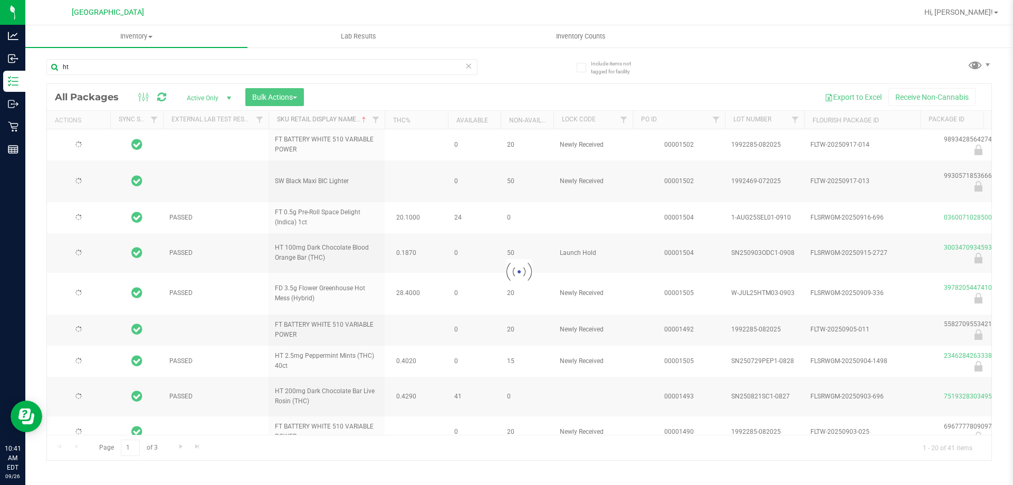
type input "2026-02-23"
type input "2026-02-08"
type input "2026-02-21"
type input "2026-02-17"
type input "2026-02-10"
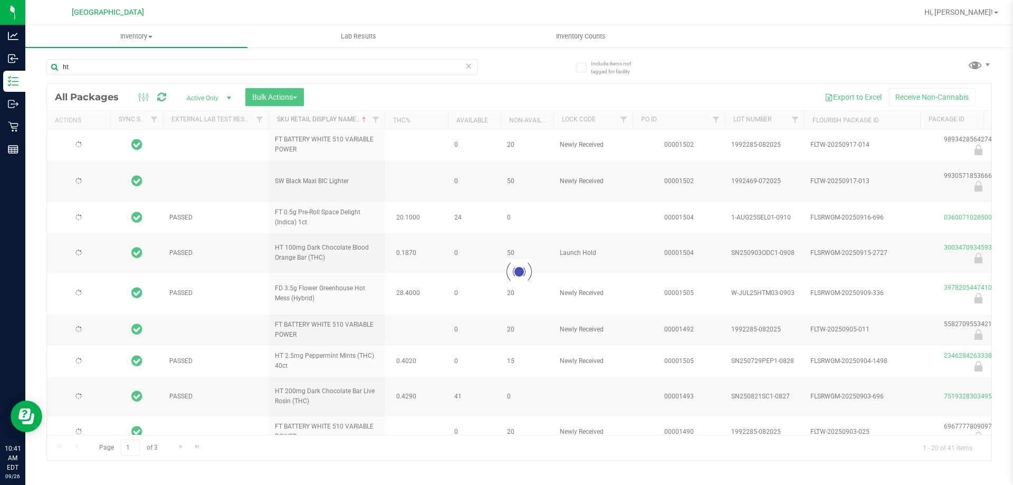
type input "2026-02-07"
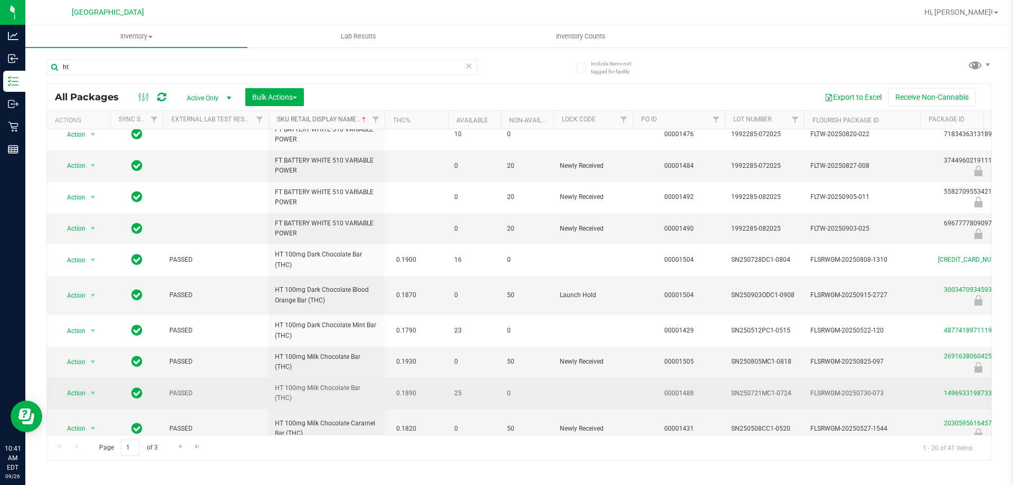
scroll to position [353, 0]
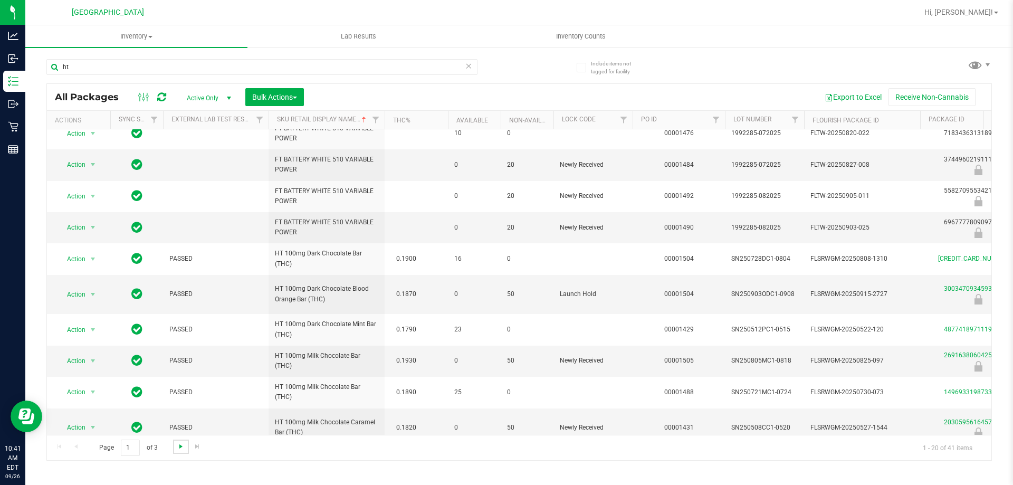
click at [178, 446] on span "Go to the next page" at bounding box center [181, 446] width 8 height 8
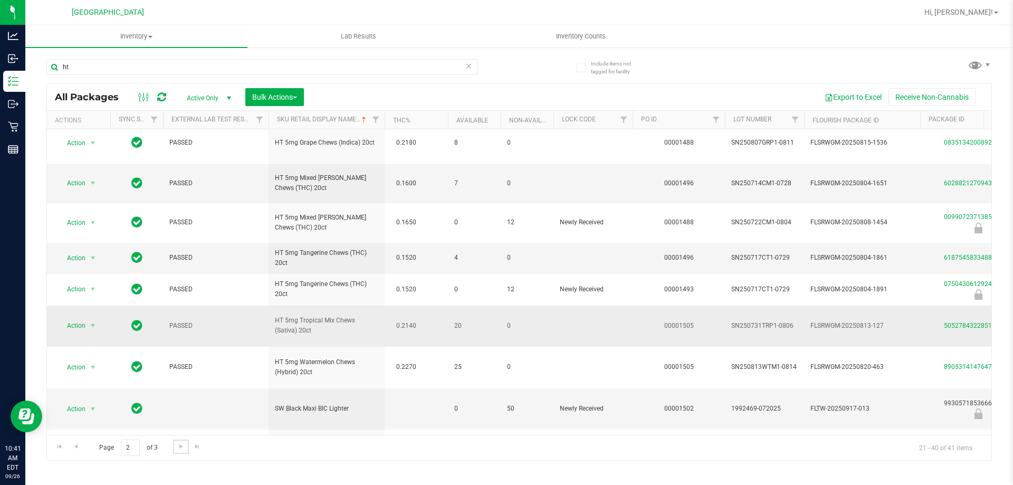
scroll to position [373, 0]
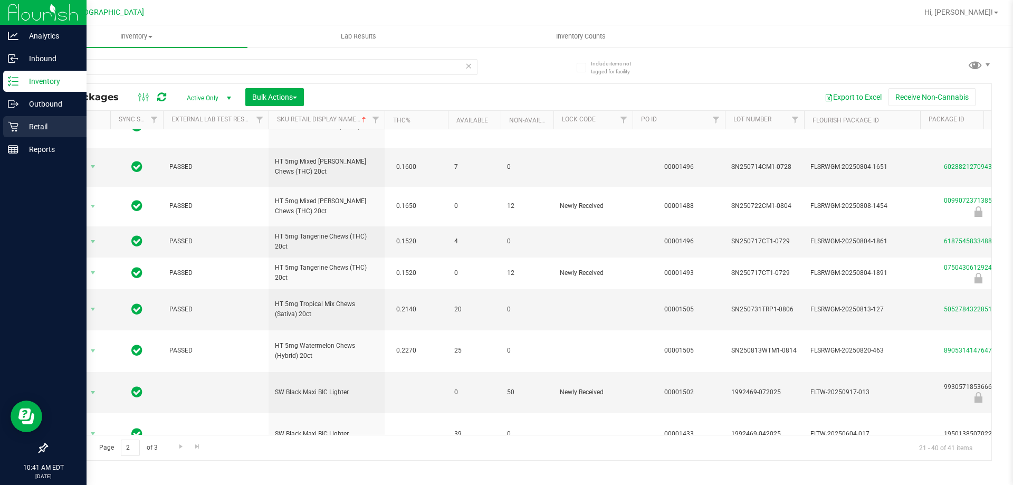
click at [6, 116] on div "Retail" at bounding box center [44, 126] width 83 height 21
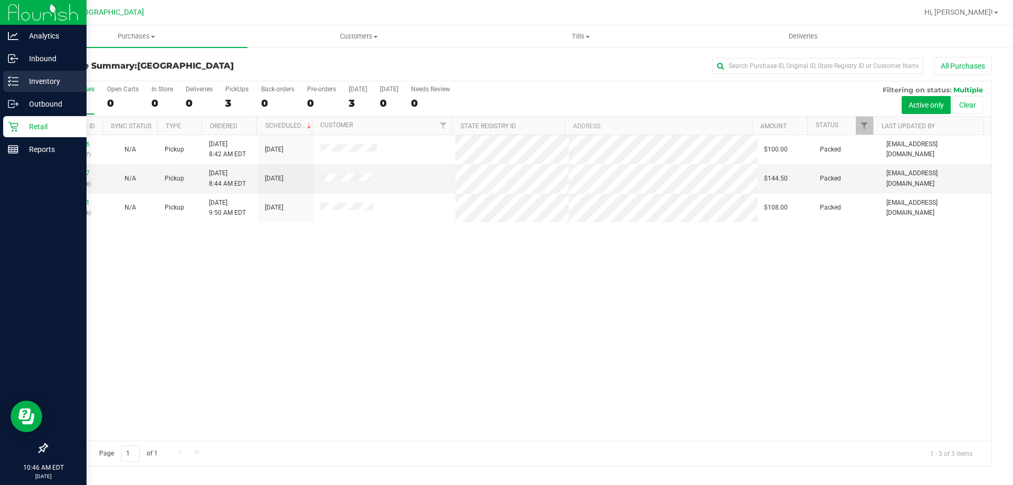
click at [8, 76] on icon at bounding box center [13, 81] width 11 height 11
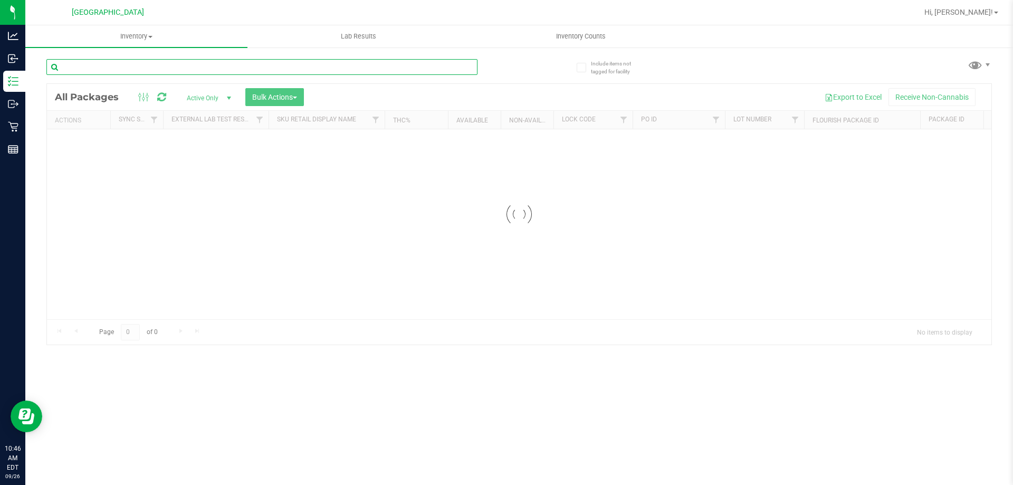
click at [167, 61] on input "text" at bounding box center [261, 67] width 431 height 16
type input "blt"
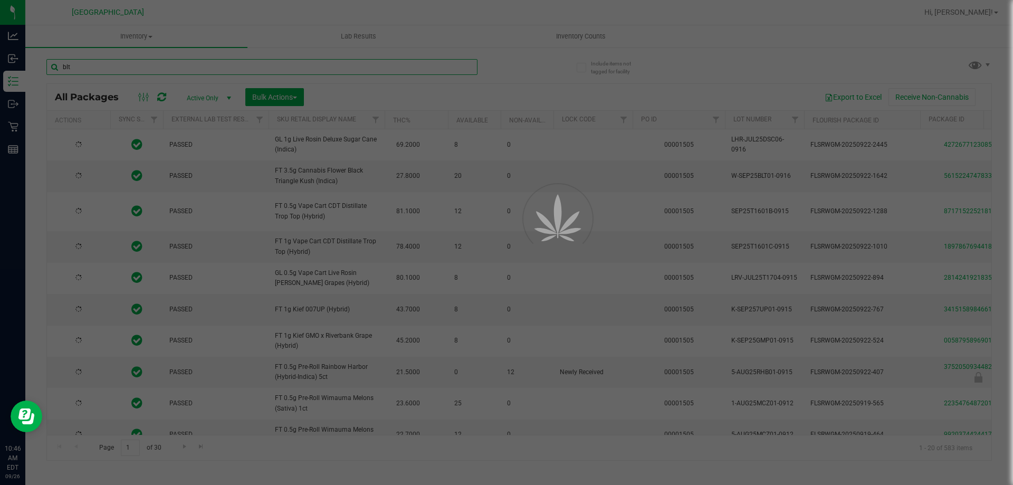
type input "[DATE]"
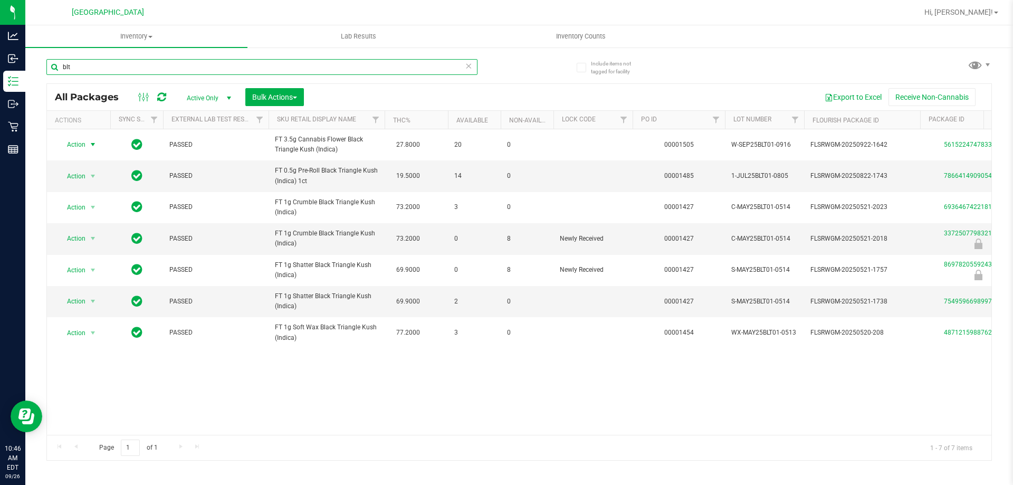
type input "blt"
click at [83, 145] on span "Action" at bounding box center [71, 144] width 28 height 15
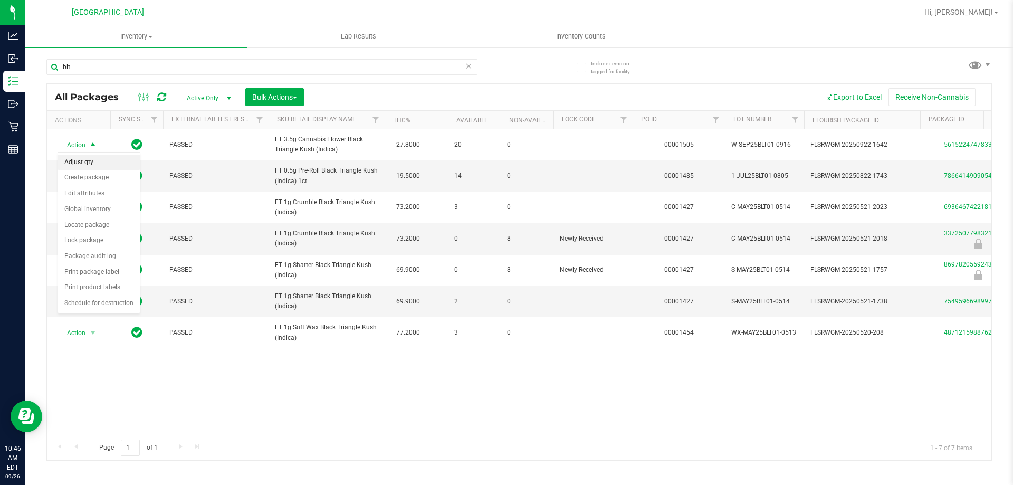
click at [102, 166] on li "Adjust qty" at bounding box center [99, 163] width 82 height 16
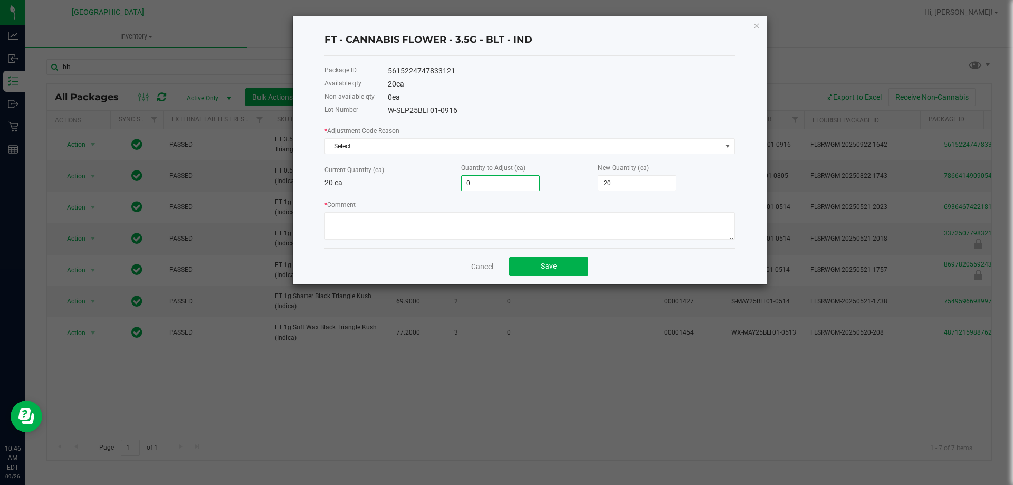
click at [492, 187] on input "0" at bounding box center [501, 183] width 78 height 15
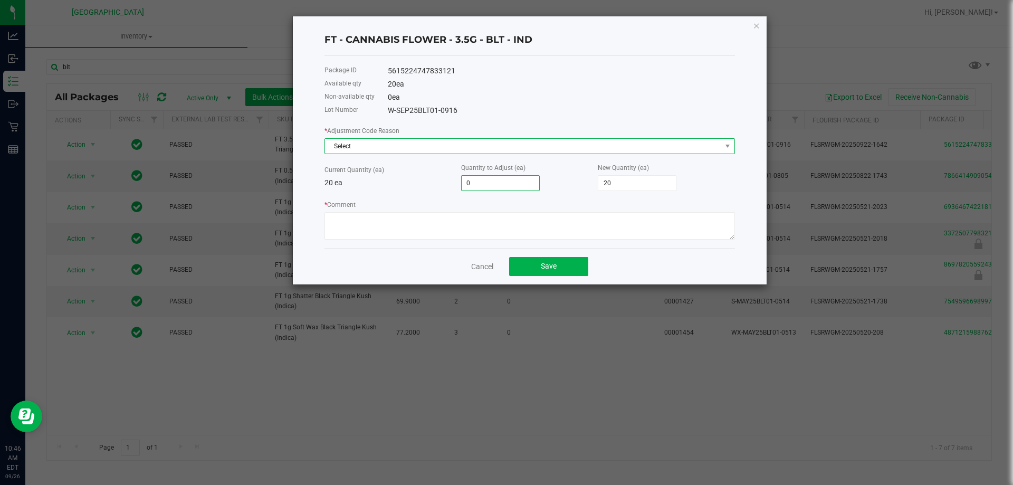
click at [472, 139] on span "Select" at bounding box center [523, 146] width 396 height 15
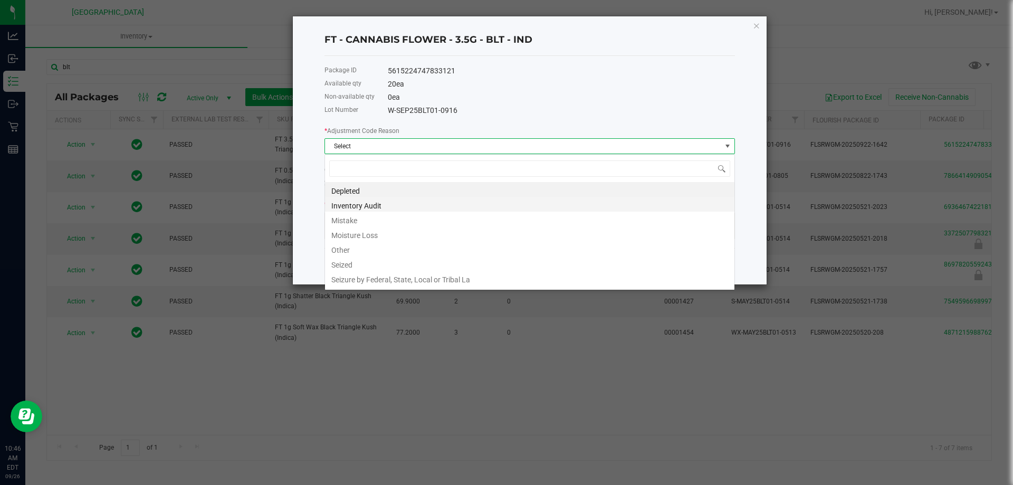
scroll to position [16, 410]
click at [385, 207] on li "Inventory Audit" at bounding box center [529, 204] width 409 height 15
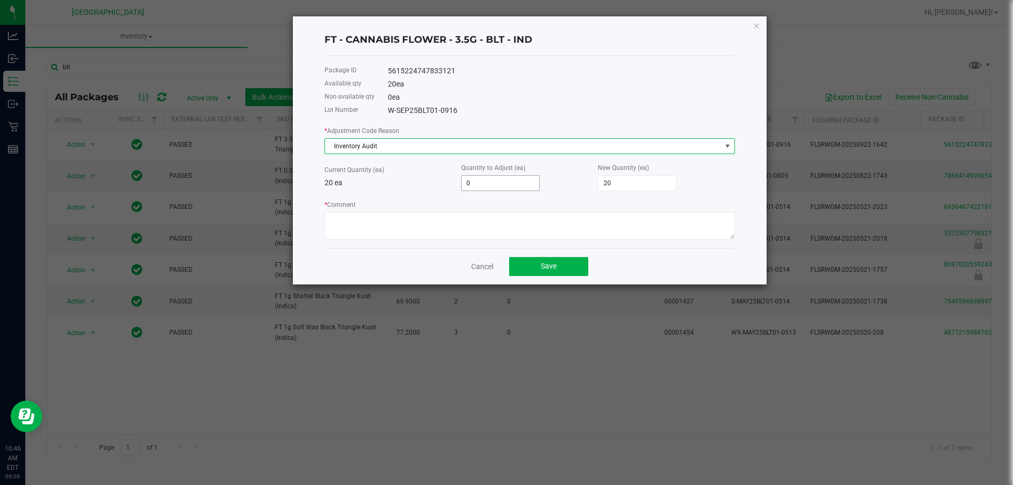
click at [481, 176] on input "0" at bounding box center [501, 183] width 78 height 15
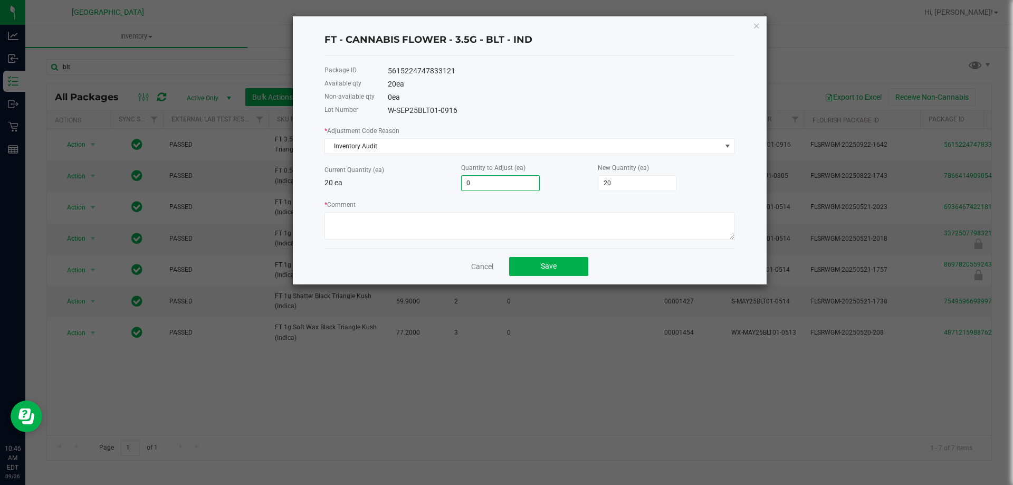
type input "1"
type input "21"
type input "1"
click at [515, 233] on textarea "* Comment" at bounding box center [529, 225] width 410 height 27
click at [360, 220] on textarea "* Comment" at bounding box center [529, 225] width 410 height 27
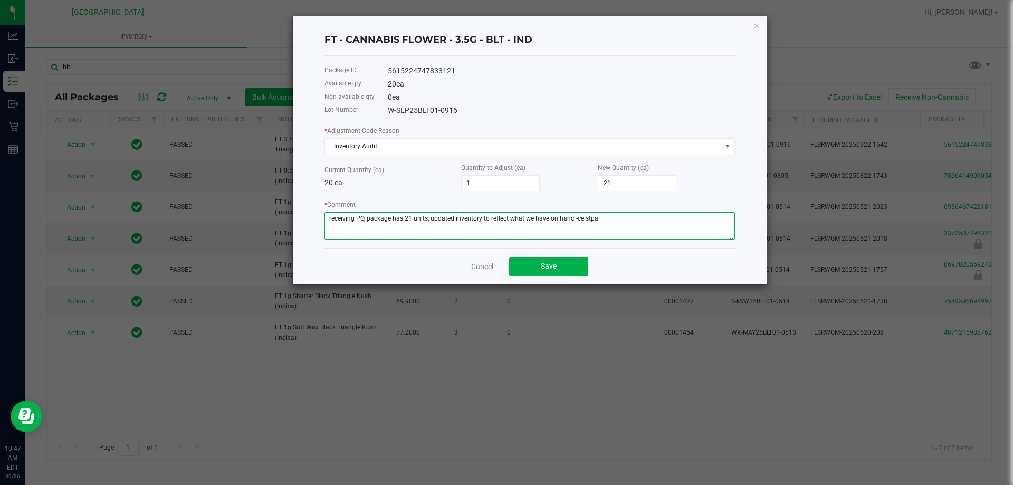
click at [360, 220] on textarea "* Comment" at bounding box center [529, 225] width 410 height 27
click at [567, 232] on textarea "* Comment" at bounding box center [529, 225] width 410 height 27
type textarea "receiving inventory -- PO inaccurate package has 21 units, updated inventory to…"
click at [560, 265] on button "Save" at bounding box center [548, 266] width 79 height 19
